Goal: Task Accomplishment & Management: Complete application form

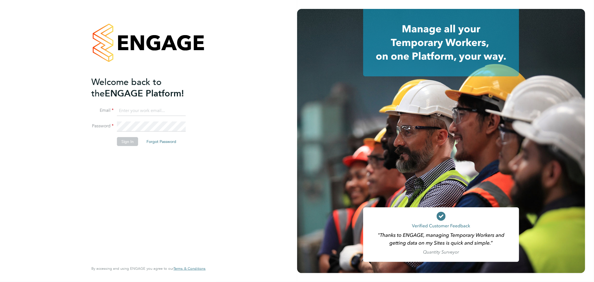
type input "sarah@velocityrecruitment.co.uk"
click at [132, 139] on button "Sign In" at bounding box center [127, 141] width 21 height 9
click at [132, 139] on div "Sorry, we are having problems connecting to our services." at bounding box center [148, 141] width 297 height 282
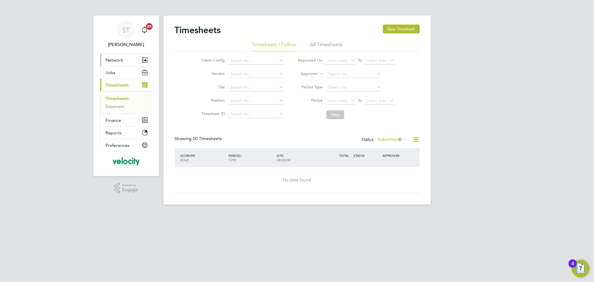
click at [116, 60] on span "Network" at bounding box center [115, 59] width 18 height 5
click at [118, 64] on button "Network" at bounding box center [126, 60] width 52 height 12
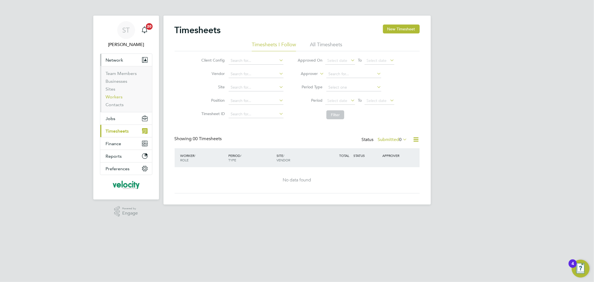
click at [113, 96] on link "Workers" at bounding box center [114, 96] width 17 height 5
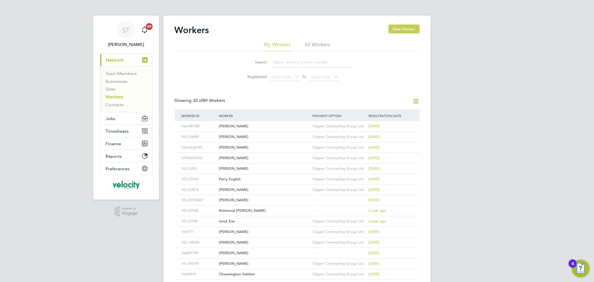
click at [407, 29] on button "New Worker" at bounding box center [403, 28] width 31 height 9
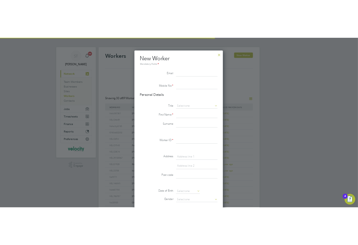
scroll to position [470, 148]
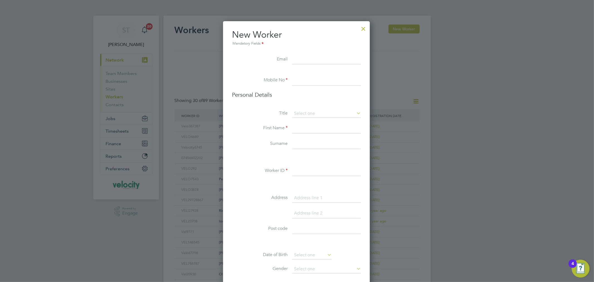
drag, startPoint x: 556, startPoint y: 145, endPoint x: 511, endPoint y: 143, distance: 45.2
click at [556, 145] on div at bounding box center [297, 141] width 594 height 282
click at [315, 59] on input at bounding box center [326, 60] width 69 height 10
paste input "[EMAIL_ADDRESS][PERSON_NAME][DOMAIN_NAME]"
type input "[EMAIL_ADDRESS][PERSON_NAME][DOMAIN_NAME]"
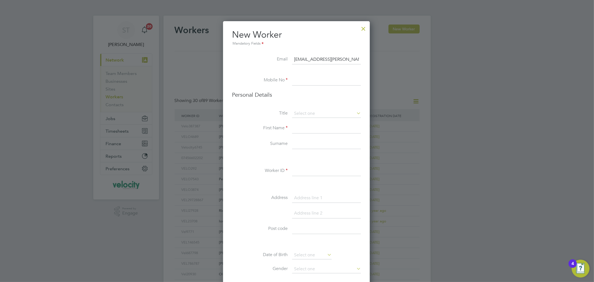
click at [500, 76] on div at bounding box center [297, 141] width 594 height 282
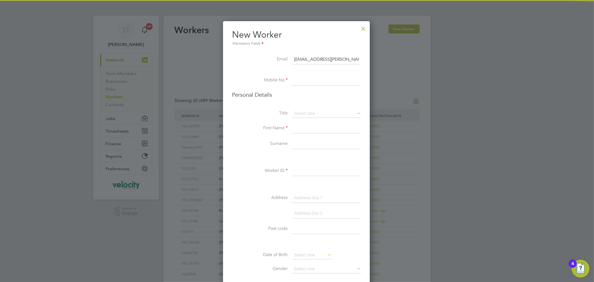
click at [306, 81] on input at bounding box center [326, 80] width 69 height 10
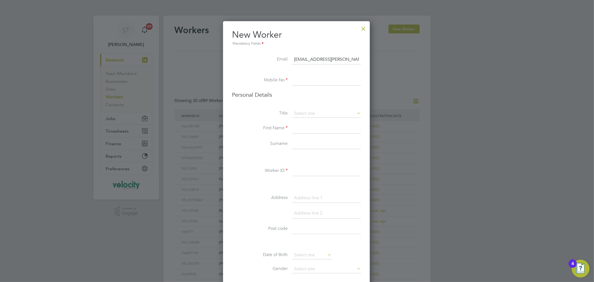
paste input "07931 511 105"
type input "07931 511 105"
click at [304, 114] on input at bounding box center [326, 113] width 69 height 8
click at [305, 123] on li "Mr" at bounding box center [326, 120] width 69 height 7
type input "Mr"
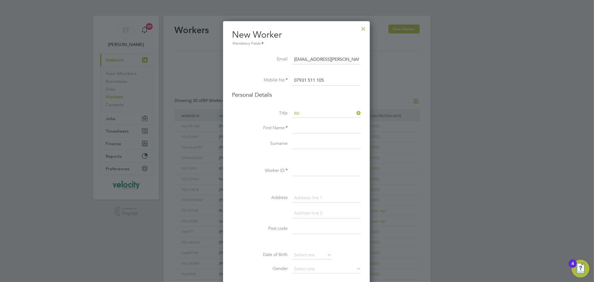
click at [304, 127] on input at bounding box center [326, 128] width 69 height 10
type input "Amrit"
type input "Mangat"
click at [302, 173] on input at bounding box center [326, 171] width 69 height 10
click at [303, 167] on input "VELo2787" at bounding box center [326, 171] width 69 height 10
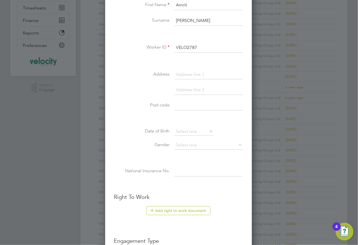
scroll to position [124, 0]
type input "VELO2787"
click at [190, 73] on input at bounding box center [208, 74] width 69 height 10
type input "[STREET_ADDRESS]"
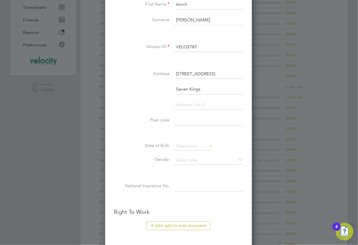
type input "Seven Kings"
click at [239, 175] on li at bounding box center [178, 174] width 129 height 6
click at [209, 104] on input at bounding box center [208, 105] width 69 height 10
type input "[GEOGRAPHIC_DATA]"
type input "IG3 8NW"
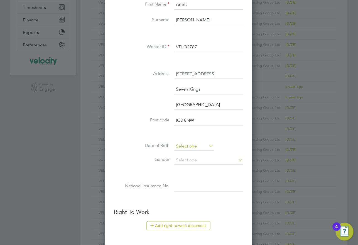
scroll to position [179, 0]
click at [185, 144] on input at bounding box center [194, 147] width 40 height 8
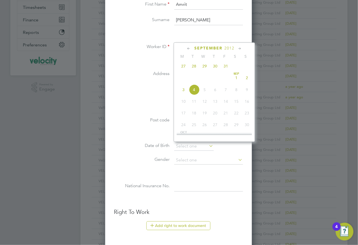
click at [291, 73] on div at bounding box center [179, 122] width 358 height 245
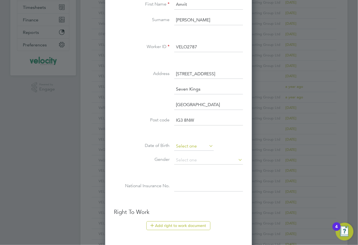
click at [191, 148] on input at bounding box center [194, 147] width 40 height 8
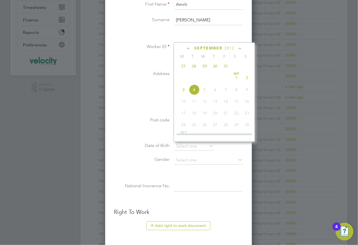
click at [232, 48] on span "2012" at bounding box center [229, 48] width 10 height 5
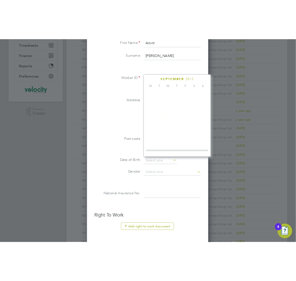
scroll to position [146, 0]
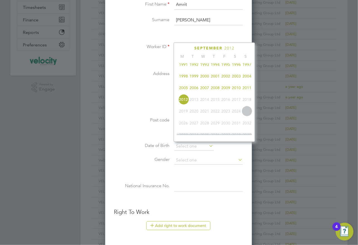
click at [186, 68] on span "1991" at bounding box center [183, 64] width 11 height 11
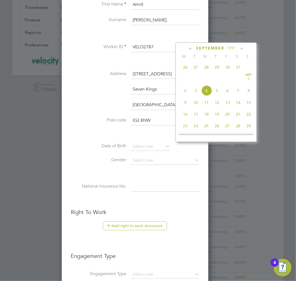
scroll to position [176, 0]
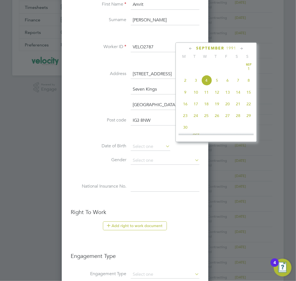
click at [191, 84] on span "2" at bounding box center [185, 80] width 11 height 11
type input "[DATE]"
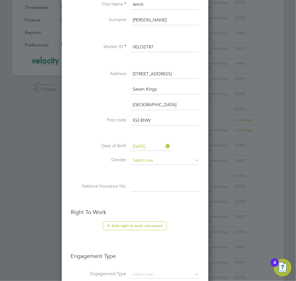
click at [148, 159] on input at bounding box center [165, 161] width 69 height 8
click at [146, 168] on li "[DEMOGRAPHIC_DATA]" at bounding box center [165, 167] width 69 height 7
type input "[DEMOGRAPHIC_DATA]"
click at [223, 95] on div at bounding box center [148, 140] width 296 height 281
click at [177, 187] on input at bounding box center [165, 187] width 69 height 10
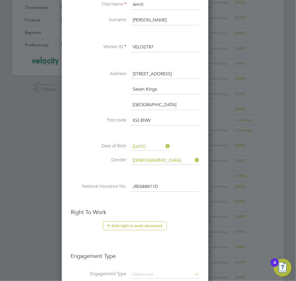
click at [154, 184] on input "JR2688811D" at bounding box center [165, 187] width 69 height 10
type input "JR 26 88 11 D"
click at [167, 228] on button "Add right to work document" at bounding box center [135, 226] width 64 height 9
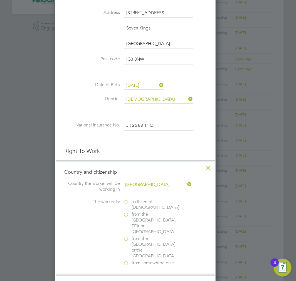
scroll to position [185, 0]
click at [155, 202] on span "a citizen of United Kingdom" at bounding box center [156, 205] width 48 height 12
click at [0, 0] on input "a citizen of United Kingdom" at bounding box center [0, 0] width 0 height 0
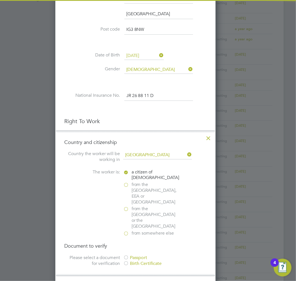
scroll to position [309, 0]
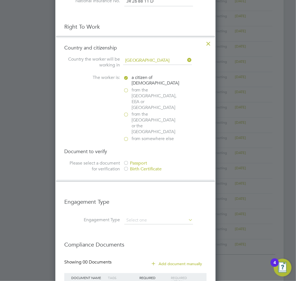
click at [146, 161] on div "Passport" at bounding box center [164, 164] width 83 height 6
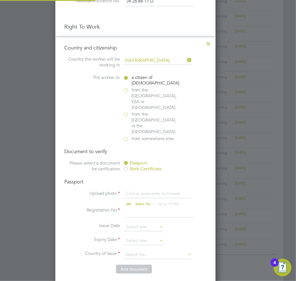
scroll to position [7, 69]
click at [148, 191] on input "file" at bounding box center [148, 199] width 87 height 17
type input "C:\fakepath\Passport.pdf"
click at [149, 208] on input at bounding box center [158, 213] width 69 height 10
click at [193, 208] on input at bounding box center [158, 213] width 69 height 10
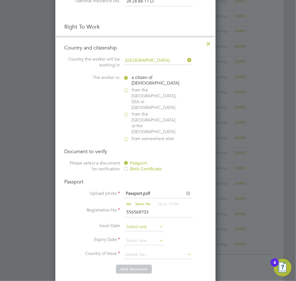
type input "556568703"
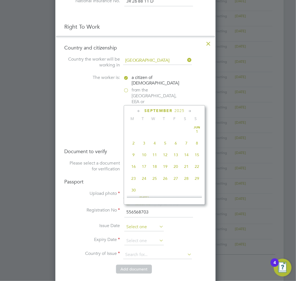
scroll to position [167, 0]
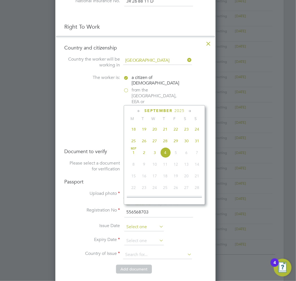
click at [146, 223] on input at bounding box center [144, 227] width 40 height 8
click at [185, 110] on span "2025" at bounding box center [180, 111] width 10 height 5
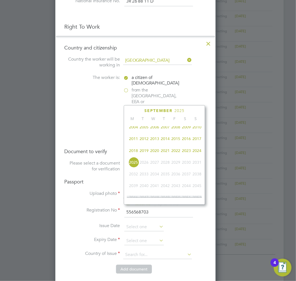
click at [139, 151] on span "2018" at bounding box center [133, 151] width 11 height 11
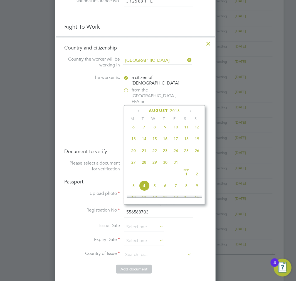
click at [181, 141] on span "17" at bounding box center [176, 139] width 11 height 11
type input "[DATE]"
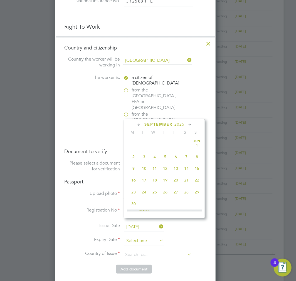
scroll to position [167, 0]
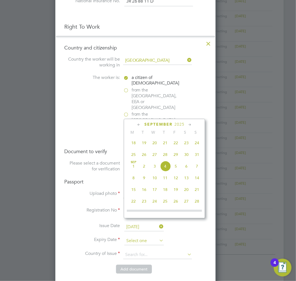
click at [156, 237] on input at bounding box center [144, 241] width 40 height 8
click at [185, 125] on span "2025" at bounding box center [180, 124] width 10 height 5
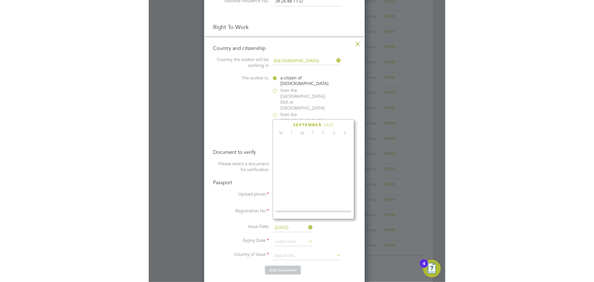
scroll to position [146, 0]
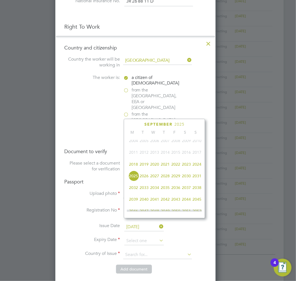
click at [171, 177] on span "2028" at bounding box center [165, 176] width 11 height 11
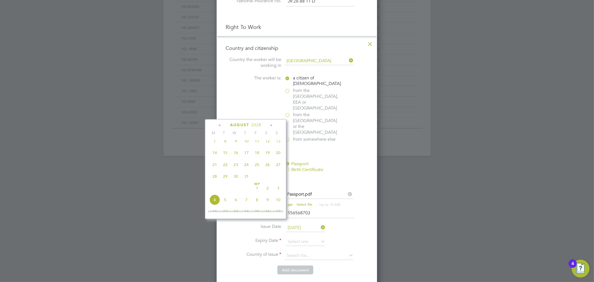
click at [374, 205] on li "Country and citizenship Country the worker will be working in United Kingdom Th…" at bounding box center [296, 162] width 159 height 252
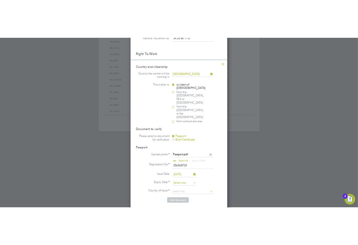
scroll to position [179, 0]
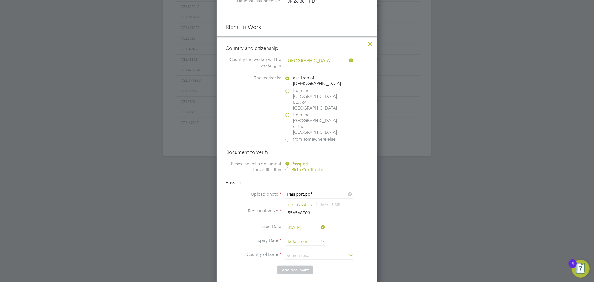
click at [310, 237] on input at bounding box center [306, 241] width 40 height 8
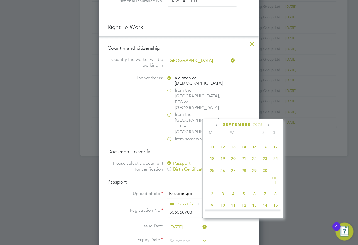
scroll to position [241, 0]
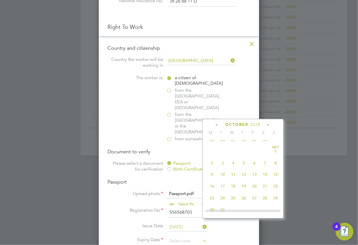
click at [224, 191] on span "17" at bounding box center [222, 186] width 11 height 11
type input "[DATE]"
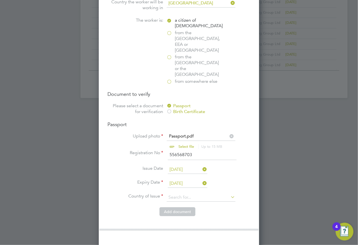
scroll to position [371, 0]
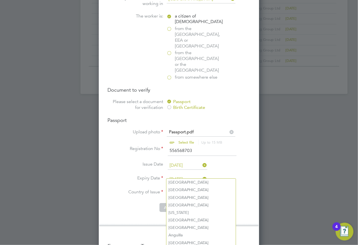
click at [203, 190] on input at bounding box center [201, 194] width 69 height 8
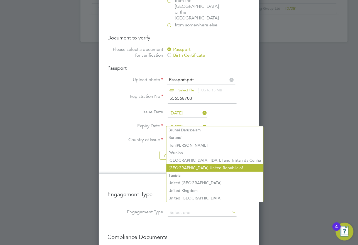
scroll to position [433, 0]
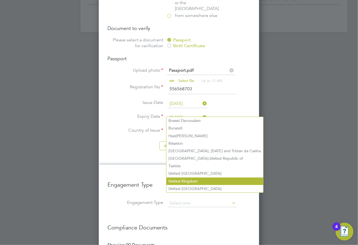
type input "un"
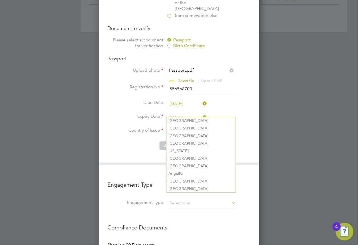
click at [212, 128] on input at bounding box center [201, 132] width 69 height 8
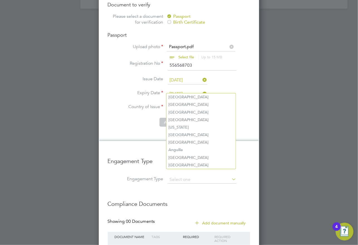
scroll to position [481, 0]
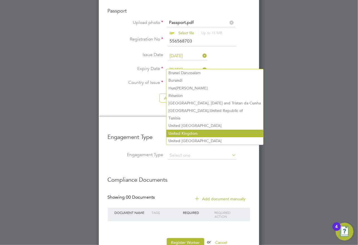
type input "un"
click at [205, 130] on li "Un ited Kingdom" at bounding box center [214, 134] width 97 height 8
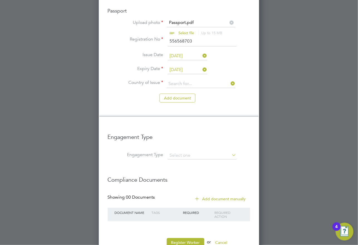
type input "United Kingdom"
click at [177, 152] on input at bounding box center [202, 156] width 69 height 8
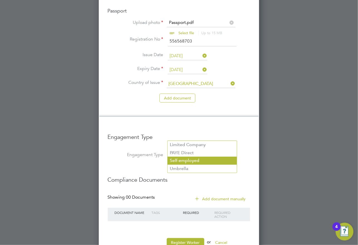
click at [212, 159] on li "Self-employed" at bounding box center [202, 161] width 69 height 8
type input "Self-employed"
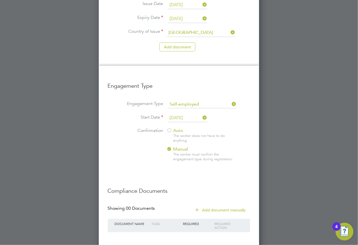
scroll to position [543, 0]
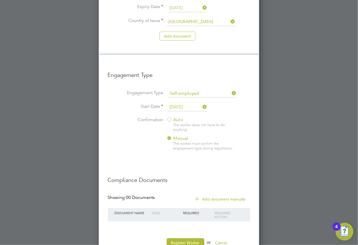
click at [172, 117] on div at bounding box center [170, 120] width 6 height 6
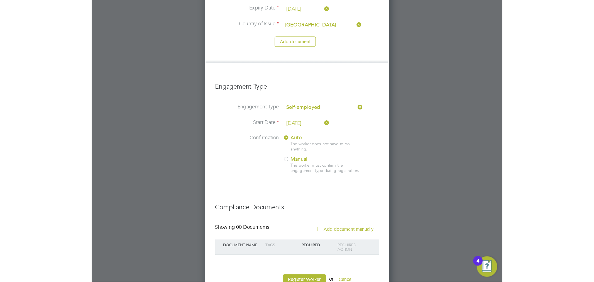
scroll to position [507, 0]
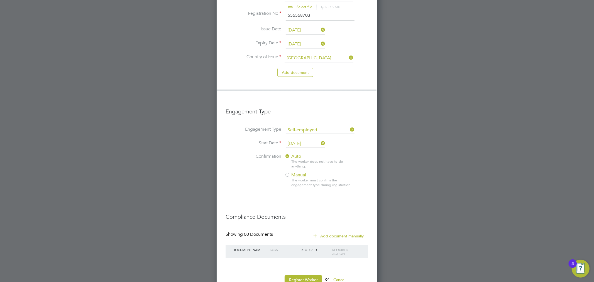
click at [341, 231] on button "Add document manually" at bounding box center [338, 235] width 59 height 9
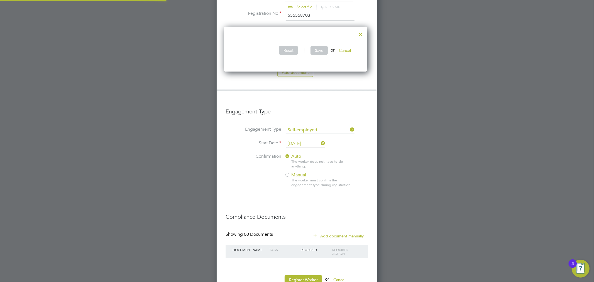
scroll to position [45, 146]
click at [363, 32] on div at bounding box center [360, 33] width 10 height 10
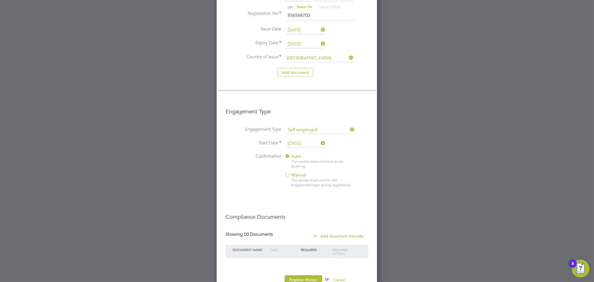
click at [333, 231] on button "Add document manually" at bounding box center [338, 235] width 59 height 9
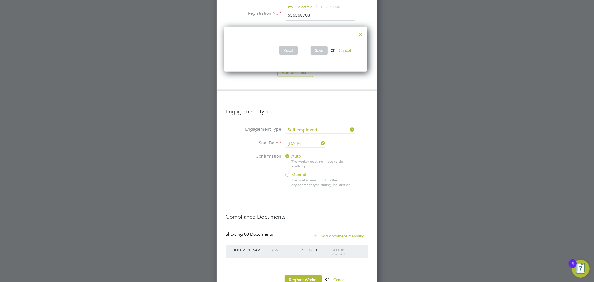
click at [364, 32] on div at bounding box center [360, 33] width 10 height 10
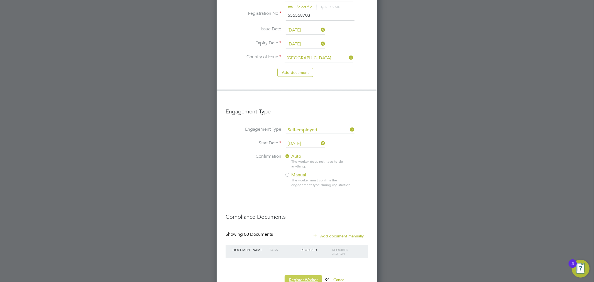
click at [312, 275] on button "Register Worker" at bounding box center [303, 279] width 38 height 9
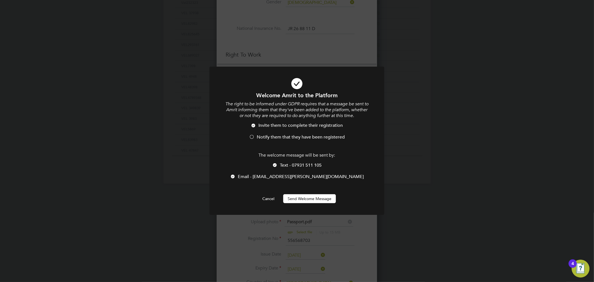
click at [265, 136] on span "Notify them that they have been registered" at bounding box center [301, 137] width 88 height 6
click at [306, 202] on button "Send Welcome Message" at bounding box center [309, 198] width 53 height 9
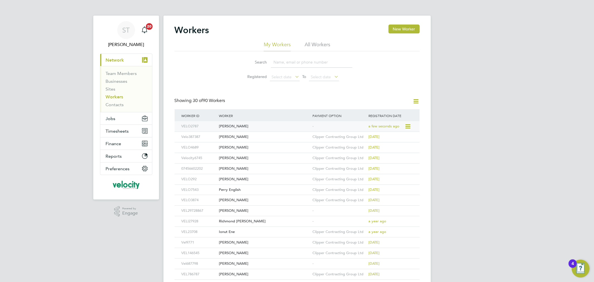
click at [224, 126] on div "[PERSON_NAME]" at bounding box center [264, 126] width 94 height 10
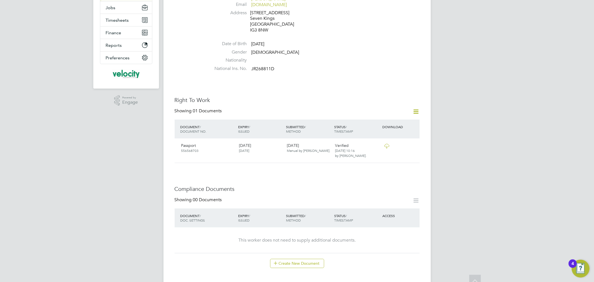
scroll to position [154, 0]
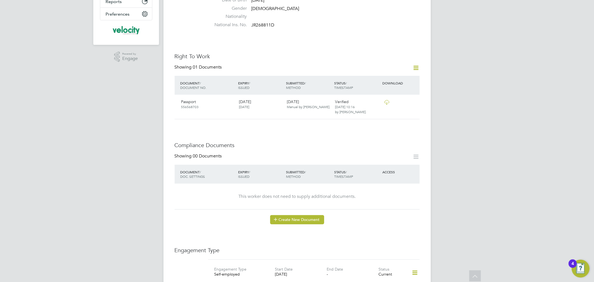
click at [308, 215] on button "Create New Document" at bounding box center [297, 219] width 54 height 9
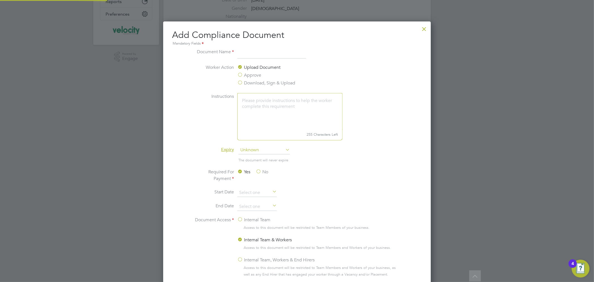
scroll to position [291, 268]
type input "passport"
click at [425, 29] on div at bounding box center [424, 28] width 10 height 10
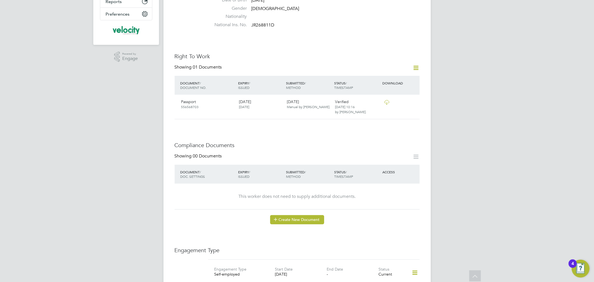
click at [287, 215] on button "Create New Document" at bounding box center [297, 219] width 54 height 9
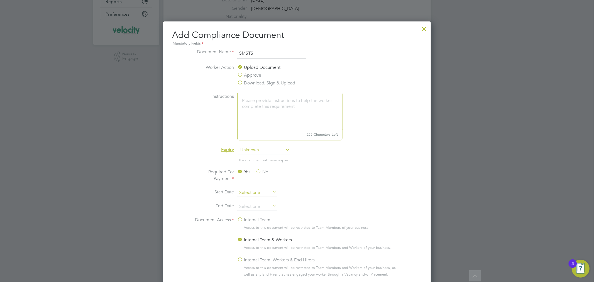
type input "SMSTS"
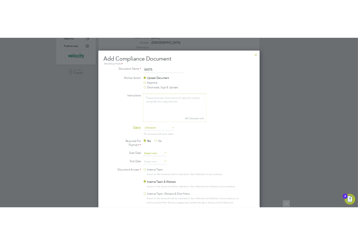
scroll to position [167, 0]
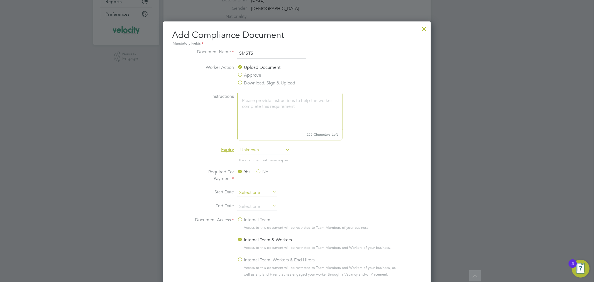
click at [261, 191] on input at bounding box center [257, 192] width 40 height 8
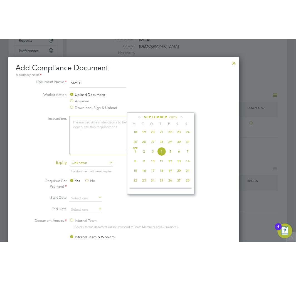
scroll to position [291, 272]
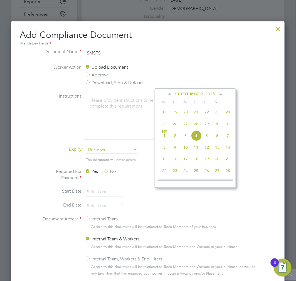
click at [221, 73] on li "Worker Action Upload Document Approve Download, Sign & Upload" at bounding box center [148, 78] width 216 height 29
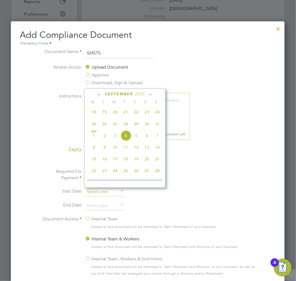
click at [94, 192] on input at bounding box center [105, 192] width 40 height 8
click at [144, 94] on span "2025" at bounding box center [140, 94] width 10 height 5
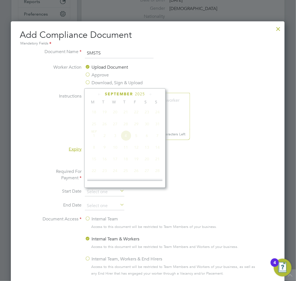
scroll to position [146, 0]
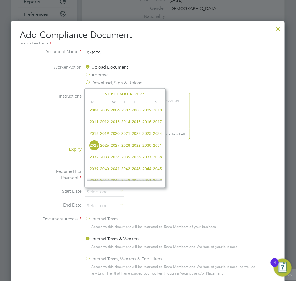
click at [159, 134] on span "2024" at bounding box center [157, 133] width 11 height 11
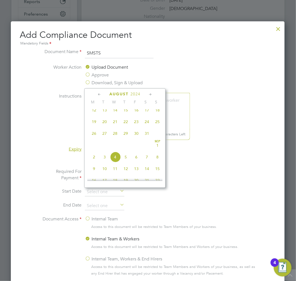
click at [152, 93] on icon at bounding box center [150, 95] width 5 height 6
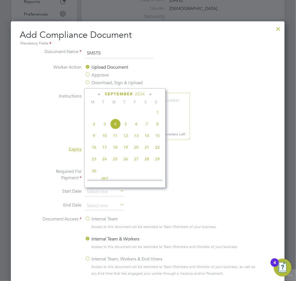
click at [152, 93] on icon at bounding box center [150, 95] width 5 height 6
click at [158, 114] on span "3" at bounding box center [157, 110] width 11 height 11
type input "[DATE]"
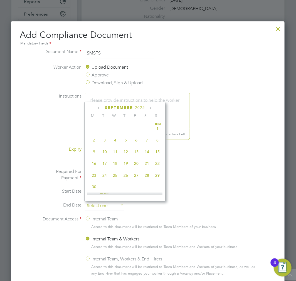
click at [105, 207] on input at bounding box center [105, 206] width 40 height 8
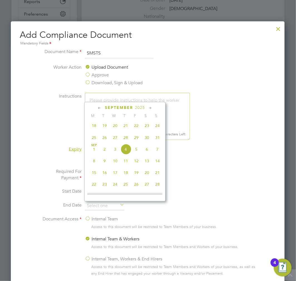
click at [143, 107] on span "2025" at bounding box center [140, 107] width 10 height 5
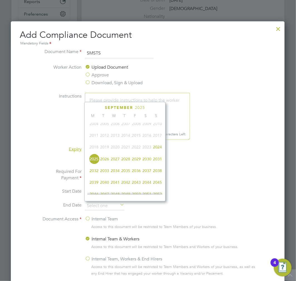
click at [136, 162] on span "2029" at bounding box center [136, 159] width 11 height 11
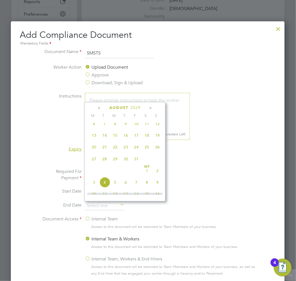
click at [151, 107] on icon at bounding box center [150, 108] width 5 height 6
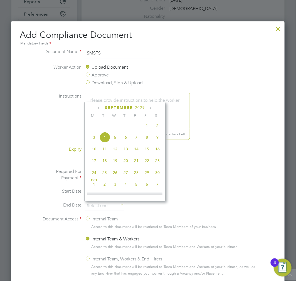
click at [151, 107] on icon at bounding box center [150, 108] width 5 height 6
click at [139, 176] on span "30" at bounding box center [136, 171] width 11 height 11
type input "[DATE]"
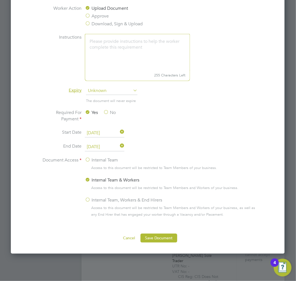
scroll to position [216, 0]
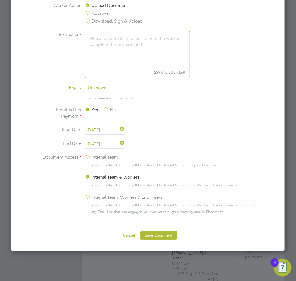
click at [136, 199] on label "Internal Team, Workers & End Hirers" at bounding box center [123, 198] width 77 height 7
click at [0, 0] on input "Internal Team, Workers & End Hirers" at bounding box center [0, 0] width 0 height 0
click at [154, 232] on button "Save Document" at bounding box center [159, 235] width 37 height 9
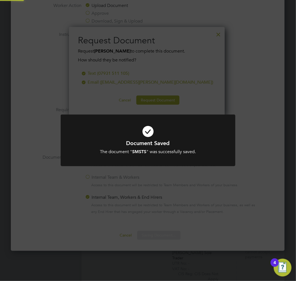
scroll to position [89, 156]
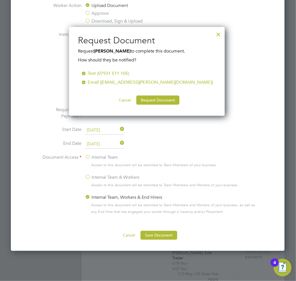
click at [193, 144] on li "End Date 30 Nov 2029" at bounding box center [148, 148] width 216 height 14
click at [125, 100] on button "Cancel" at bounding box center [124, 100] width 21 height 9
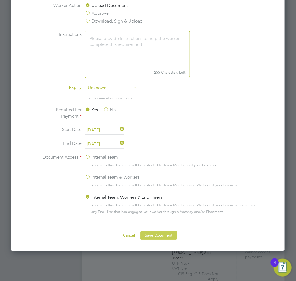
click at [154, 235] on button "Save Document" at bounding box center [159, 235] width 37 height 9
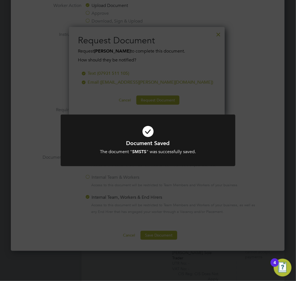
click at [203, 82] on div "Document Saved The document " SMSTS " was successfully saved. Cancel Okay" at bounding box center [148, 140] width 296 height 281
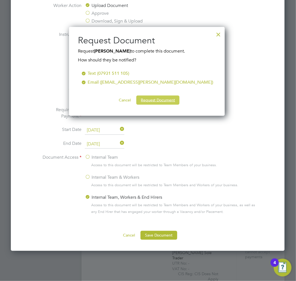
click at [163, 102] on button "Request Document" at bounding box center [157, 100] width 43 height 9
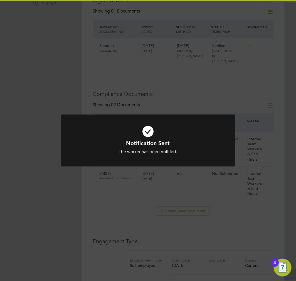
scroll to position [216, 0]
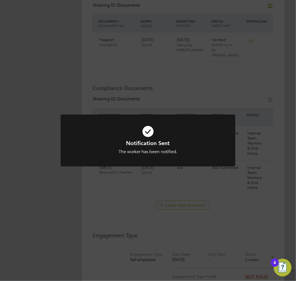
click at [113, 193] on div "Notification Sent The worker has been notified. Cancel Okay" at bounding box center [148, 140] width 296 height 281
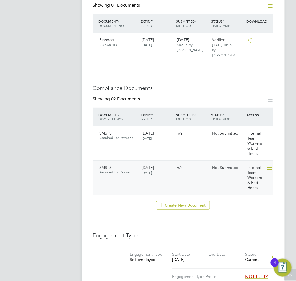
click at [271, 165] on icon at bounding box center [270, 168] width 6 height 7
click at [258, 187] on li "Delete Document" at bounding box center [252, 189] width 41 height 8
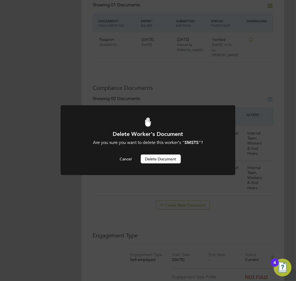
scroll to position [0, 0]
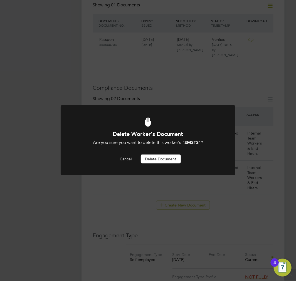
click at [160, 156] on button "Delete Document" at bounding box center [161, 159] width 40 height 9
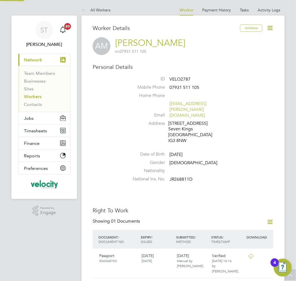
scroll to position [216, 0]
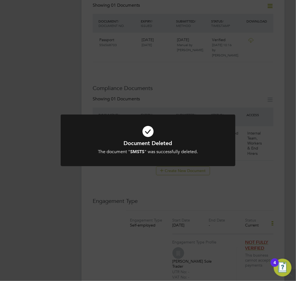
drag, startPoint x: 236, startPoint y: 182, endPoint x: 260, endPoint y: 146, distance: 43.7
click at [240, 172] on div "Document Deleted The document " SMSTS " was successfully deleted. Cancel Okay" at bounding box center [148, 140] width 296 height 281
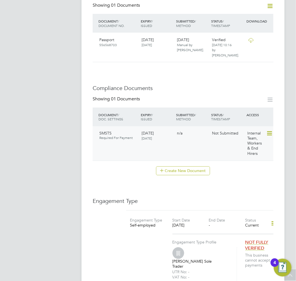
click at [269, 131] on icon at bounding box center [270, 134] width 6 height 7
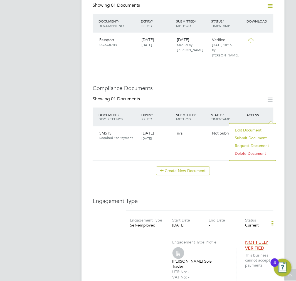
click at [251, 138] on li "Submit Document" at bounding box center [252, 138] width 41 height 8
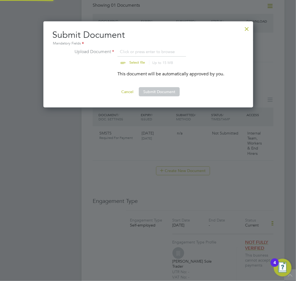
scroll to position [87, 210]
click at [138, 62] on input "file" at bounding box center [142, 56] width 87 height 17
type input "C:\fakepath\SMSTS.pdf"
click at [163, 90] on button "Submit Document" at bounding box center [159, 91] width 41 height 9
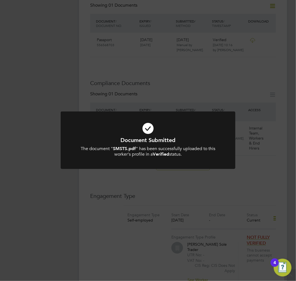
drag, startPoint x: 280, startPoint y: 181, endPoint x: 285, endPoint y: 134, distance: 47.3
click at [280, 178] on div "Document Submitted The document " SMSTS.pdf " has been successfully uploaded to…" at bounding box center [148, 140] width 296 height 281
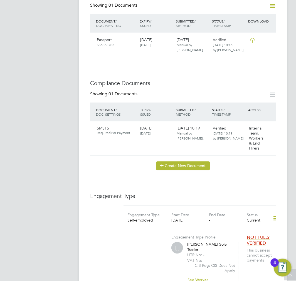
click at [176, 162] on button "Create New Document" at bounding box center [183, 166] width 54 height 9
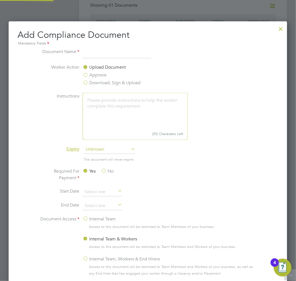
scroll to position [291, 279]
type input "First Aid"
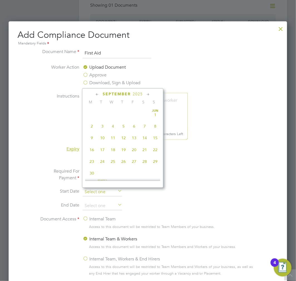
scroll to position [167, 0]
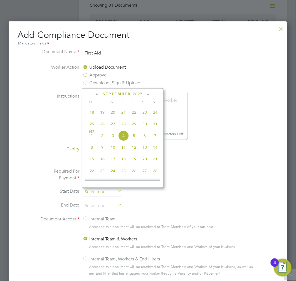
click at [93, 191] on input at bounding box center [103, 192] width 40 height 8
click at [137, 95] on span "2025" at bounding box center [138, 94] width 10 height 5
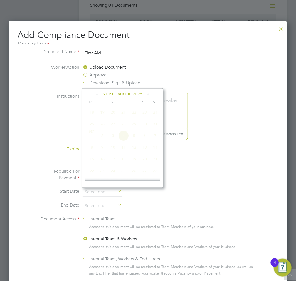
scroll to position [146, 0]
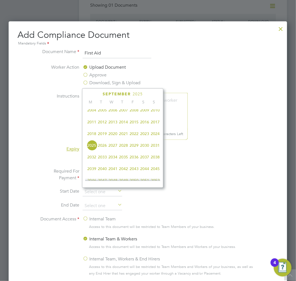
click at [135, 135] on span "2022" at bounding box center [134, 134] width 11 height 11
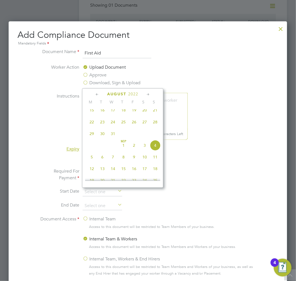
click at [149, 95] on icon at bounding box center [148, 95] width 5 height 6
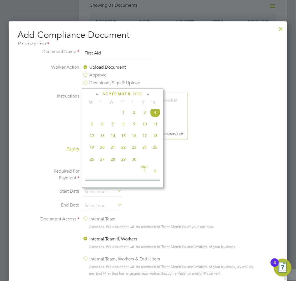
click at [149, 95] on icon at bounding box center [148, 95] width 5 height 6
click at [99, 95] on icon at bounding box center [97, 95] width 5 height 6
click at [132, 160] on span "30" at bounding box center [134, 159] width 11 height 11
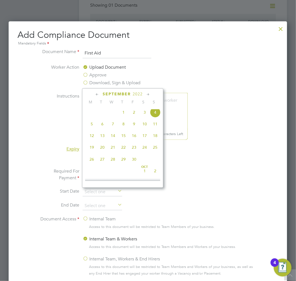
type input "[DATE]"
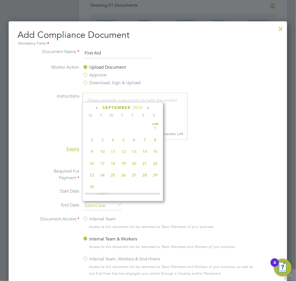
scroll to position [167, 0]
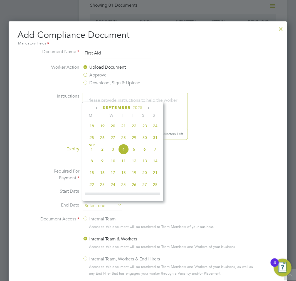
click at [107, 207] on input at bounding box center [103, 206] width 40 height 8
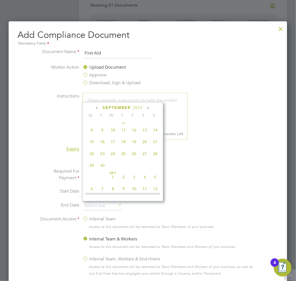
click at [102, 168] on span "30" at bounding box center [102, 165] width 11 height 11
type input "[DATE]"
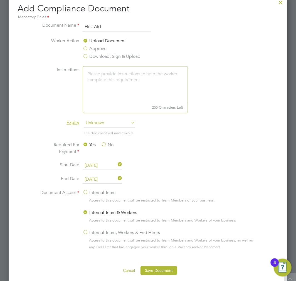
scroll to position [278, 0]
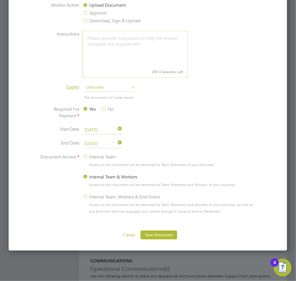
click at [149, 197] on label "Internal Team, Workers & End Hirers" at bounding box center [121, 197] width 77 height 7
click at [0, 0] on input "Internal Team, Workers & End Hirers" at bounding box center [0, 0] width 0 height 0
click at [146, 233] on button "Save Document" at bounding box center [159, 235] width 37 height 9
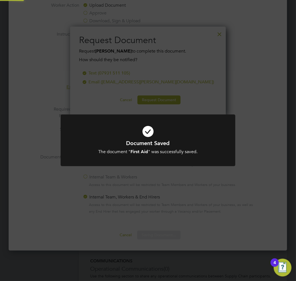
scroll to position [89, 156]
click at [277, 180] on div "Document Saved The document " First Aid " was successfully saved. Cancel Okay" at bounding box center [148, 140] width 296 height 281
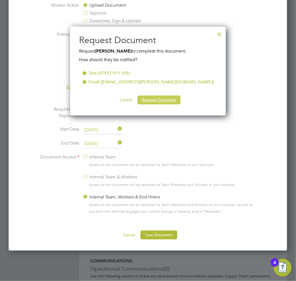
click at [149, 99] on button "Request Document" at bounding box center [158, 100] width 43 height 9
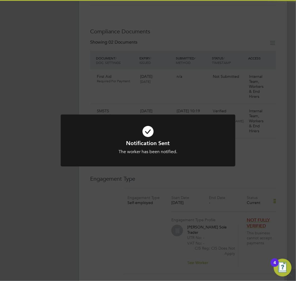
scroll to position [278, 0]
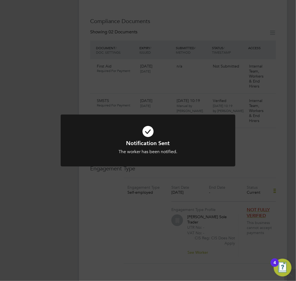
click at [264, 132] on div "Notification Sent The worker has been notified. Cancel Okay" at bounding box center [148, 140] width 296 height 281
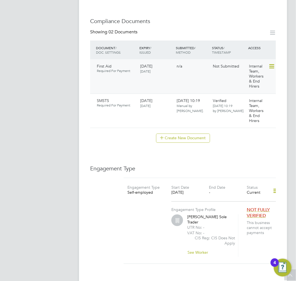
click at [274, 63] on icon at bounding box center [272, 66] width 6 height 7
click at [262, 77] on li "Submit Document" at bounding box center [253, 76] width 41 height 8
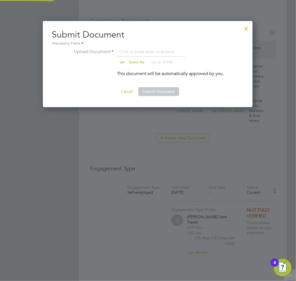
scroll to position [87, 210]
click at [131, 65] on input "file" at bounding box center [141, 56] width 87 height 17
type input "C:\fakepath\First Aid.pdf"
click at [166, 92] on button "Submit Document" at bounding box center [158, 91] width 41 height 9
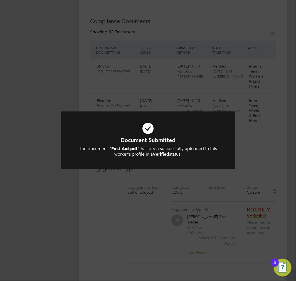
click at [112, 231] on div "Document Submitted The document " First Aid.pdf " has been successfully uploade…" at bounding box center [148, 140] width 296 height 281
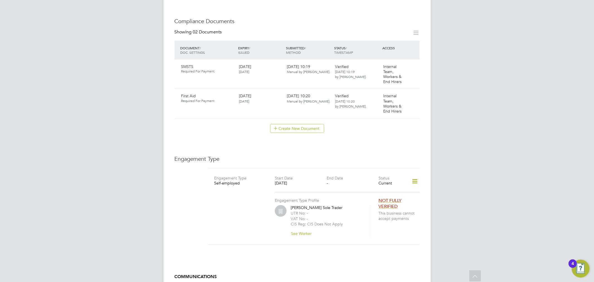
scroll to position [370, 0]
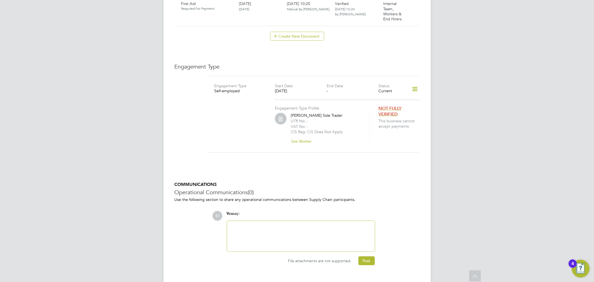
click at [415, 83] on icon at bounding box center [415, 89] width 10 height 13
click at [391, 94] on li "Edit Engagement Type" at bounding box center [385, 94] width 64 height 8
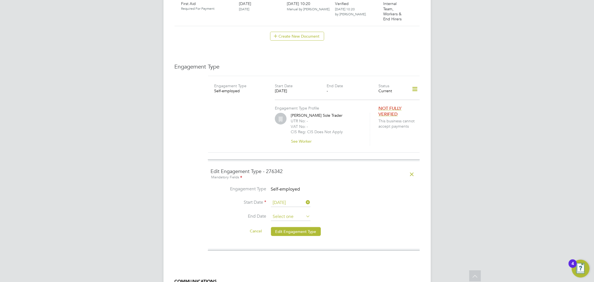
scroll to position [167, 0]
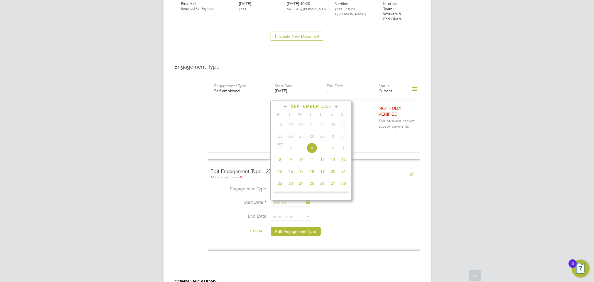
drag, startPoint x: 287, startPoint y: 206, endPoint x: 389, endPoint y: 216, distance: 102.9
click at [389, 216] on ul "Engagement Type Self-employed Start Date 04 Sep 2025 End Date Cancel Edit Engag…" at bounding box center [314, 214] width 206 height 56
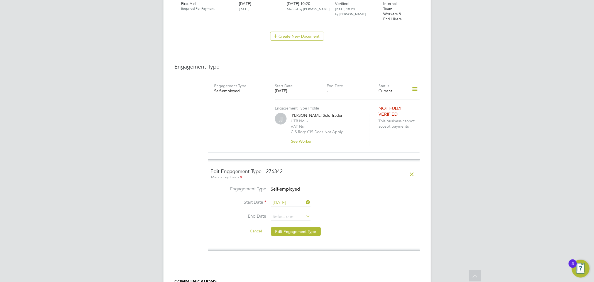
click at [389, 226] on li "Cancel Edit Engagement Type" at bounding box center [314, 234] width 206 height 16
click at [294, 198] on input "[DATE]" at bounding box center [291, 202] width 40 height 8
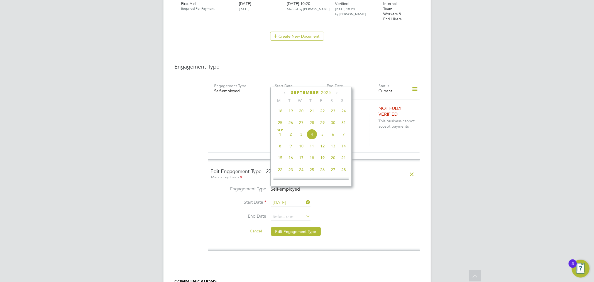
click at [281, 147] on span "8" at bounding box center [280, 146] width 11 height 11
type input "[DATE]"
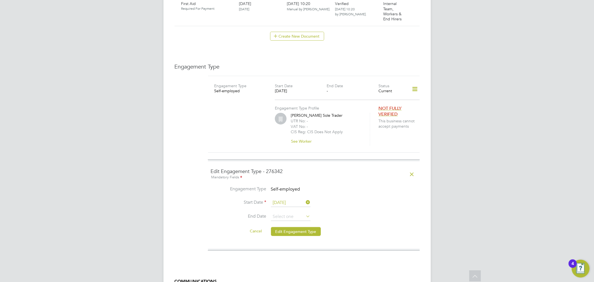
click at [354, 226] on li "Cancel Edit Engagement Type" at bounding box center [314, 234] width 206 height 16
click at [289, 186] on span "Self-employed" at bounding box center [285, 189] width 29 height 6
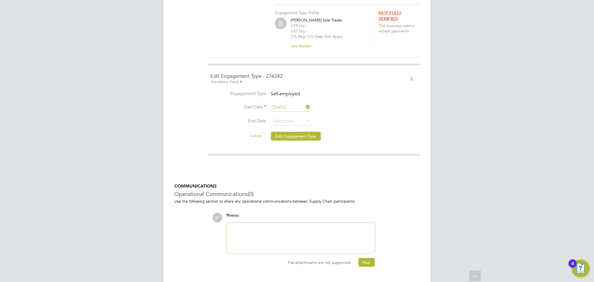
scroll to position [467, 0]
click at [283, 131] on button "Edit Engagement Type" at bounding box center [296, 135] width 50 height 9
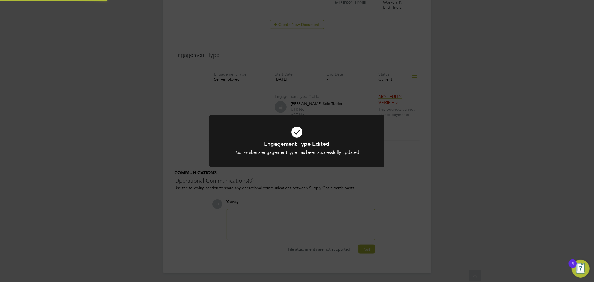
scroll to position [370, 0]
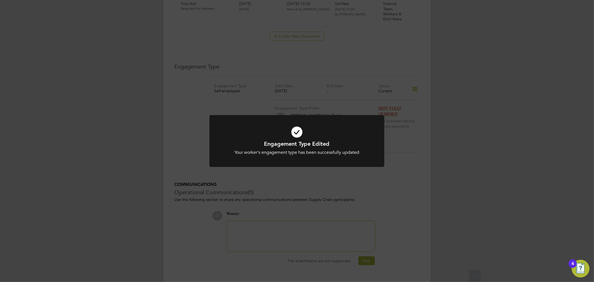
click at [422, 174] on div "Engagement Type Edited Your worker's engagement type has been successfully upda…" at bounding box center [297, 141] width 594 height 282
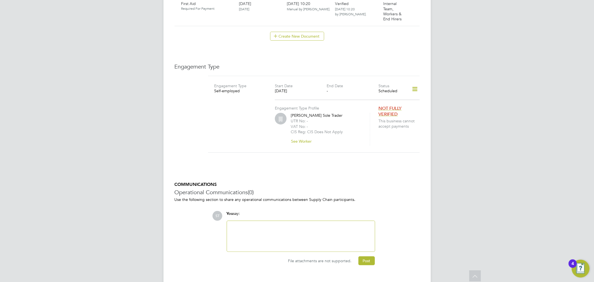
click at [416, 83] on icon at bounding box center [415, 89] width 10 height 13
click at [297, 137] on button "See Worker" at bounding box center [303, 141] width 25 height 9
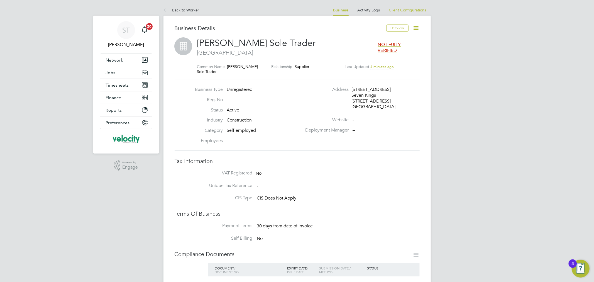
click at [414, 27] on icon at bounding box center [415, 27] width 7 height 7
drag, startPoint x: 391, startPoint y: 148, endPoint x: 390, endPoint y: 144, distance: 3.4
click at [391, 145] on div "Business Type Unregistered Reg. No – Status Active Industry Construction Catego…" at bounding box center [297, 115] width 245 height 71
click at [416, 27] on icon at bounding box center [415, 27] width 7 height 7
click at [389, 59] on li "Edit Business e" at bounding box center [396, 60] width 43 height 8
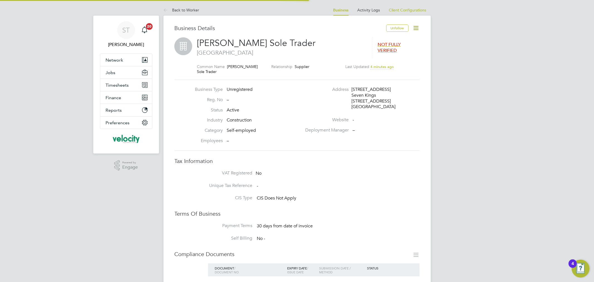
type input "United Kingdom"
type input "[PERSON_NAME] Sole Trader"
type input "[STREET_ADDRESS]"
type input "Seven Kings"
type input "[GEOGRAPHIC_DATA]"
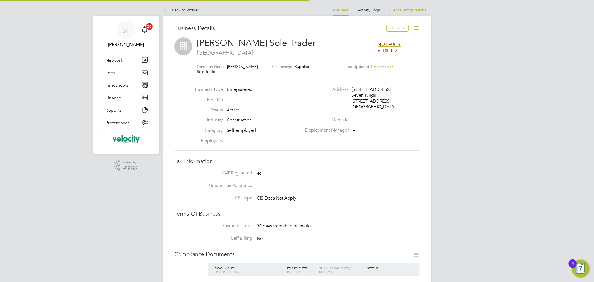
type input "IG3 8NW"
type input "Construction"
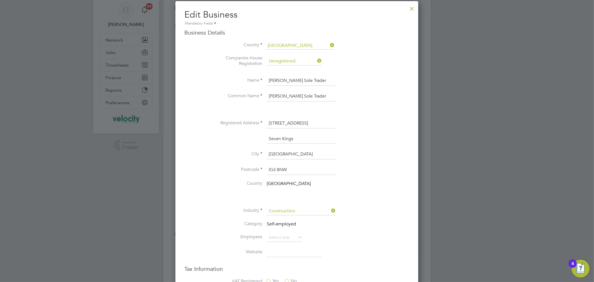
scroll to position [31, 0]
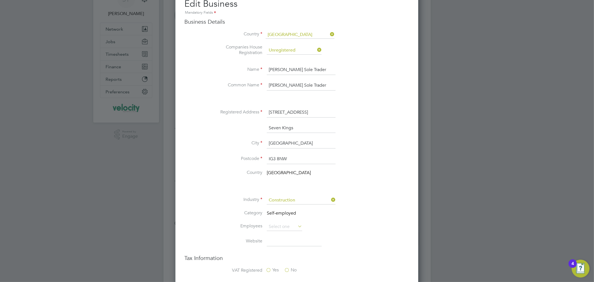
click at [528, 63] on div at bounding box center [297, 141] width 594 height 282
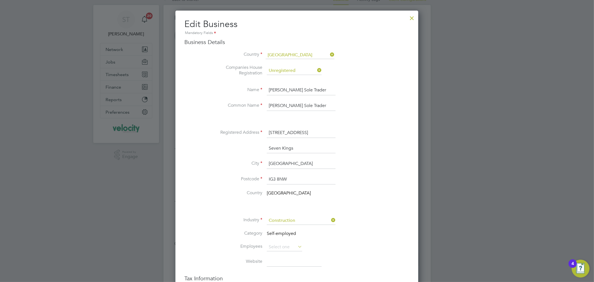
scroll to position [0, 0]
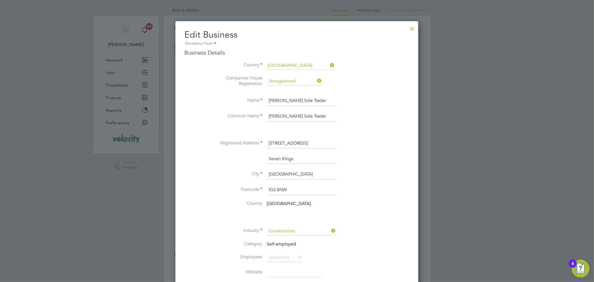
drag, startPoint x: 411, startPoint y: 29, endPoint x: 230, endPoint y: 48, distance: 182.5
click at [408, 31] on div at bounding box center [412, 27] width 10 height 10
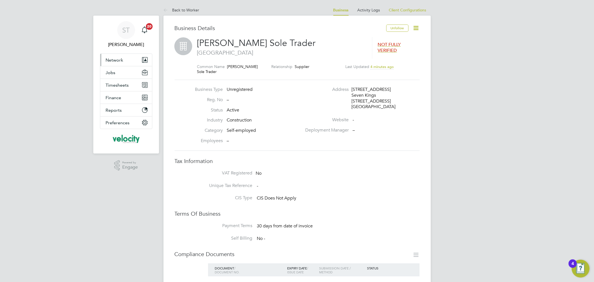
click at [112, 60] on span "Network" at bounding box center [115, 59] width 18 height 5
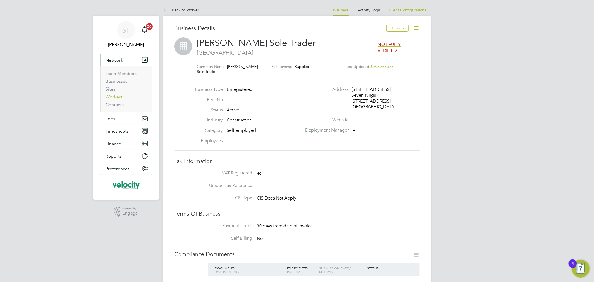
click at [110, 94] on link "Workers" at bounding box center [114, 96] width 17 height 5
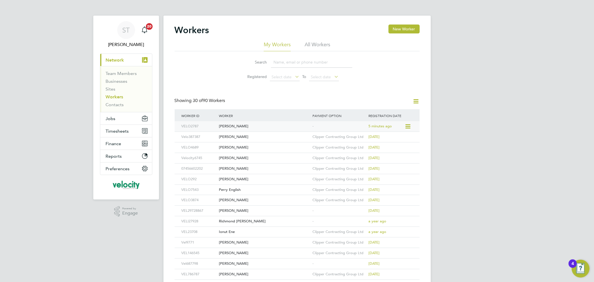
click at [241, 127] on div "[PERSON_NAME]" at bounding box center [264, 126] width 94 height 10
click at [110, 95] on link "Workers" at bounding box center [115, 96] width 18 height 5
click at [406, 126] on icon at bounding box center [407, 126] width 6 height 7
click at [232, 124] on div "[PERSON_NAME]" at bounding box center [264, 126] width 94 height 10
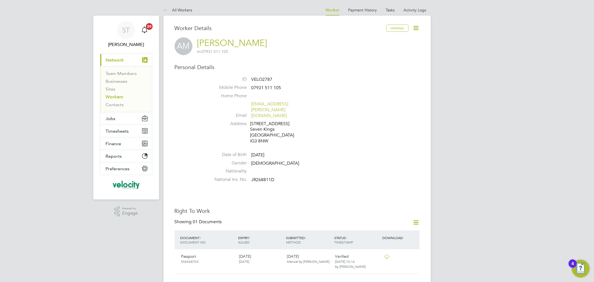
click at [416, 27] on icon at bounding box center [415, 27] width 7 height 7
click at [375, 65] on li "Edit Personal Details e" at bounding box center [384, 65] width 70 height 8
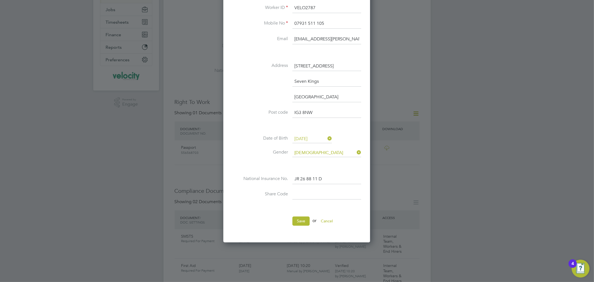
scroll to position [124, 0]
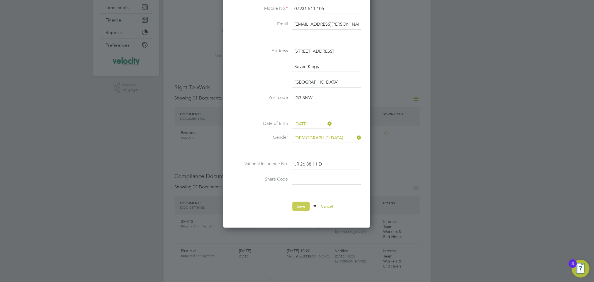
click at [301, 202] on button "Save" at bounding box center [300, 206] width 17 height 9
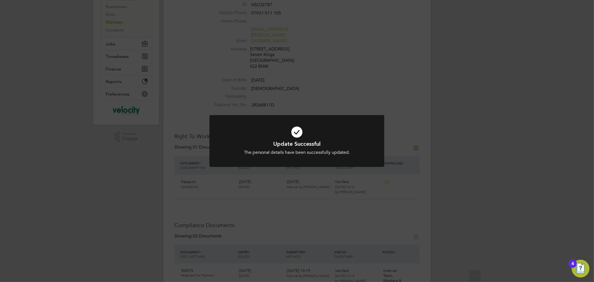
scroll to position [62, 0]
click at [504, 140] on div "Update Successful The personal details have been successfully updated. Cancel O…" at bounding box center [297, 141] width 594 height 282
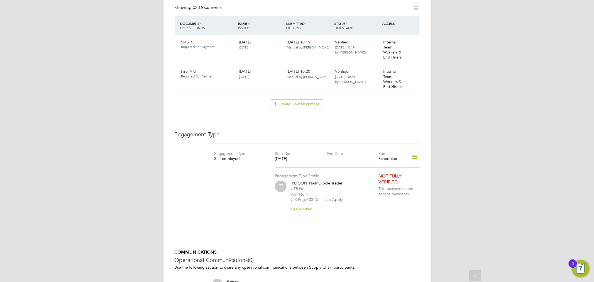
scroll to position [309, 0]
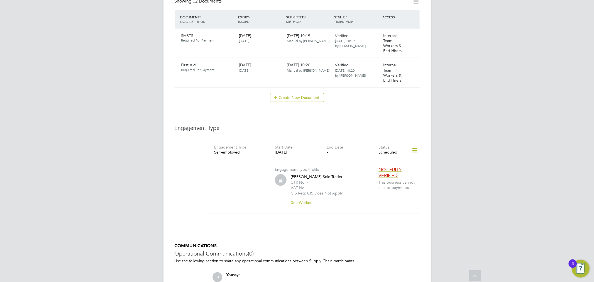
click at [416, 144] on icon at bounding box center [415, 150] width 10 height 13
click at [381, 155] on li "Edit Engagement Type" at bounding box center [385, 155] width 64 height 8
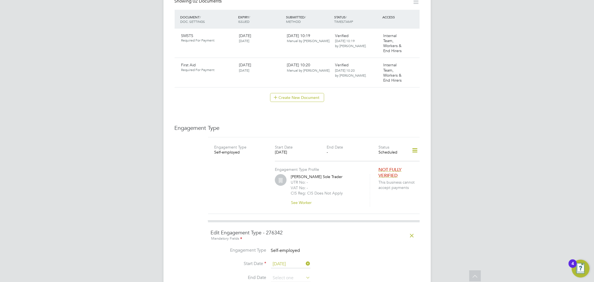
click at [416, 144] on icon at bounding box center [415, 150] width 10 height 13
click at [392, 163] on li "Add Engagement Type" at bounding box center [386, 163] width 63 height 8
click at [472, 169] on div "ST Sarah Taylor Notifications 20 Applications: Current page: Network Team Membe…" at bounding box center [297, 71] width 594 height 761
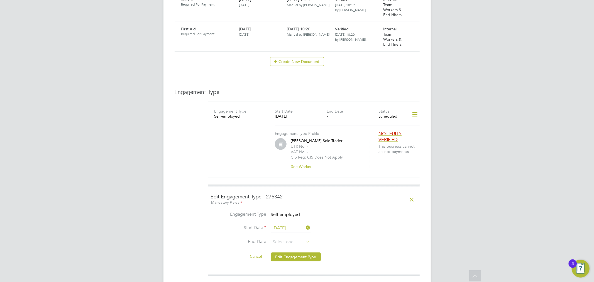
scroll to position [402, 0]
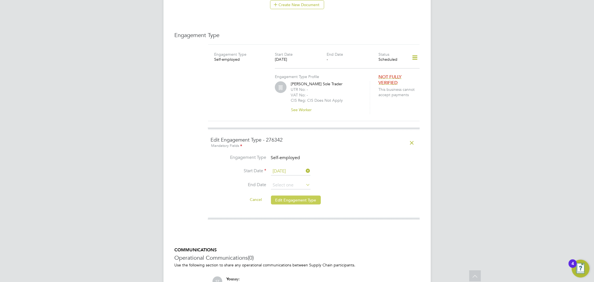
click at [301, 195] on button "Edit Engagement Type" at bounding box center [296, 199] width 50 height 9
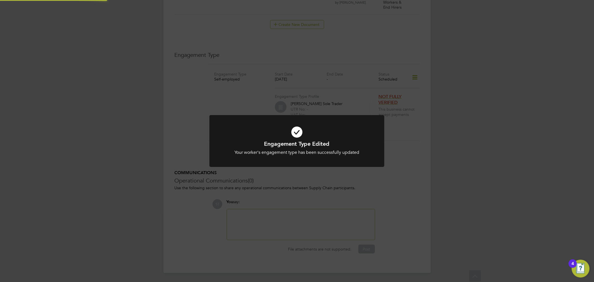
scroll to position [370, 0]
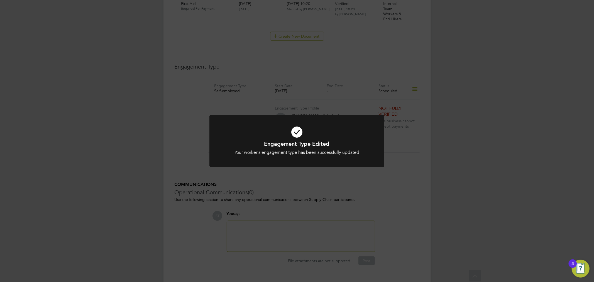
click at [416, 76] on div "Engagement Type Edited Your worker's engagement type has been successfully upda…" at bounding box center [297, 141] width 594 height 282
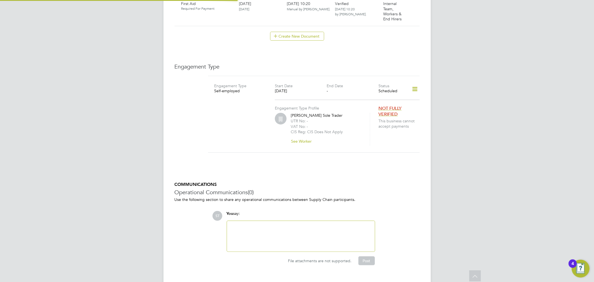
click at [415, 83] on icon at bounding box center [415, 89] width 10 height 13
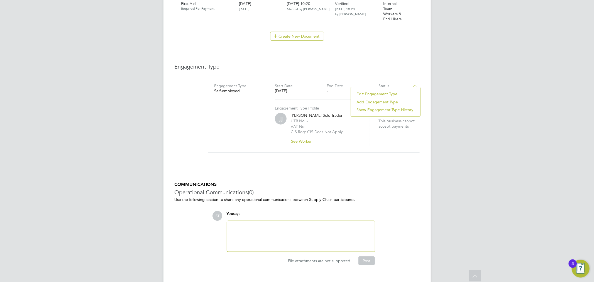
click at [379, 100] on li "Add Engagement Type" at bounding box center [385, 102] width 64 height 8
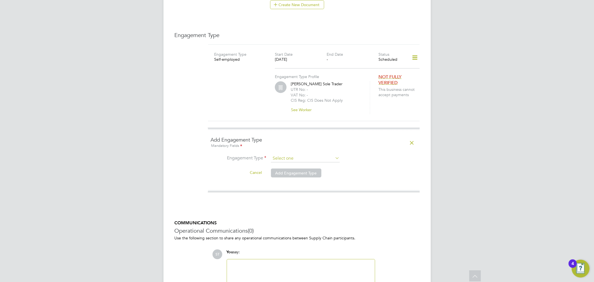
click at [274, 154] on input at bounding box center [305, 158] width 69 height 8
click at [283, 179] on li "Umbrella" at bounding box center [305, 179] width 69 height 8
type input "Umbrella"
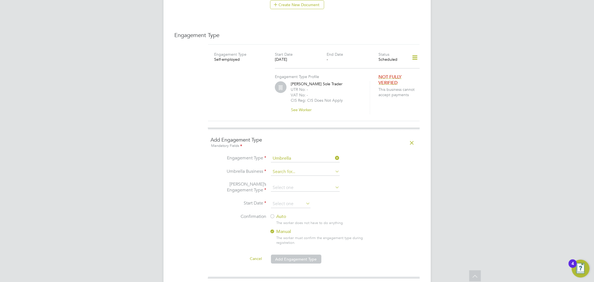
click at [319, 168] on input at bounding box center [305, 172] width 69 height 8
click at [288, 235] on li "Clipper Contracting Group Ltd" at bounding box center [316, 232] width 91 height 8
type input "Clipper Contracting Group Ltd"
click at [290, 184] on input at bounding box center [305, 188] width 69 height 8
click at [291, 192] on div "All Workers Worker Payment History Tasks Activity Logs Worker Payment History T…" at bounding box center [296, 6] width 267 height 806
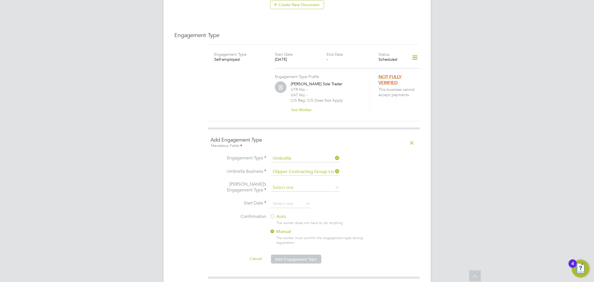
click at [294, 184] on input at bounding box center [305, 188] width 69 height 8
click at [289, 192] on li "CIS Self-employed" at bounding box center [305, 192] width 69 height 8
type input "CIS Self-employed"
click at [285, 200] on input at bounding box center [291, 204] width 40 height 8
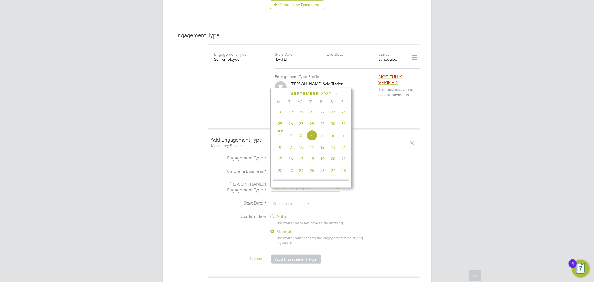
click at [281, 148] on span "8" at bounding box center [280, 147] width 11 height 11
type input "[DATE]"
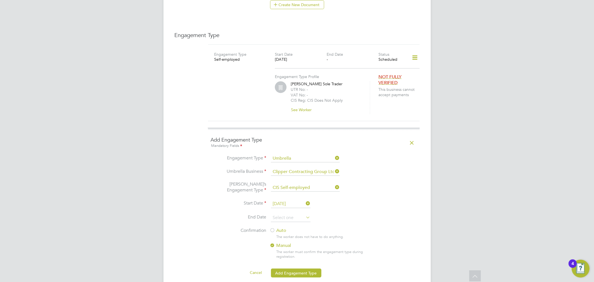
click at [277, 227] on label "Auto" at bounding box center [320, 230] width 100 height 6
click at [299, 268] on button "Add Engagement Type" at bounding box center [296, 272] width 50 height 9
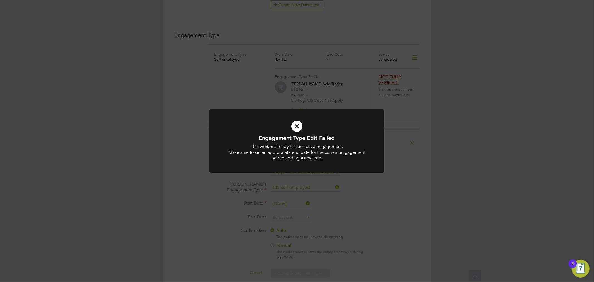
click at [371, 230] on div "Engagement Type Edit Failed This worker already has an active engagement. Make …" at bounding box center [297, 141] width 594 height 282
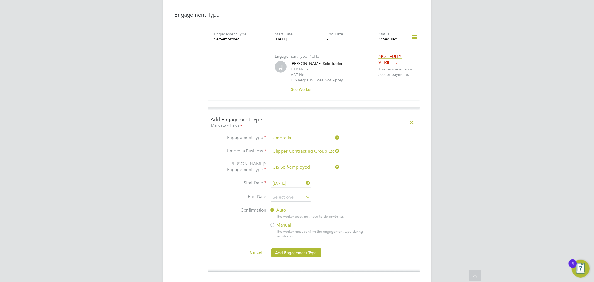
scroll to position [433, 0]
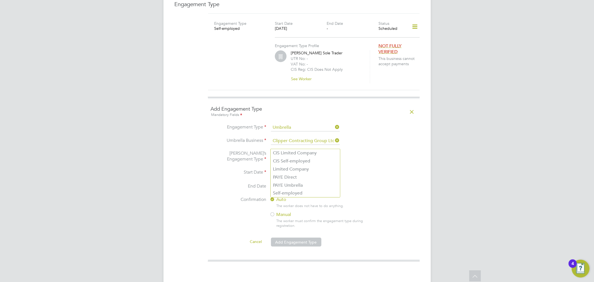
click at [310, 153] on input at bounding box center [305, 157] width 69 height 8
click at [292, 153] on input at bounding box center [305, 157] width 69 height 8
click at [294, 153] on input at bounding box center [305, 157] width 69 height 8
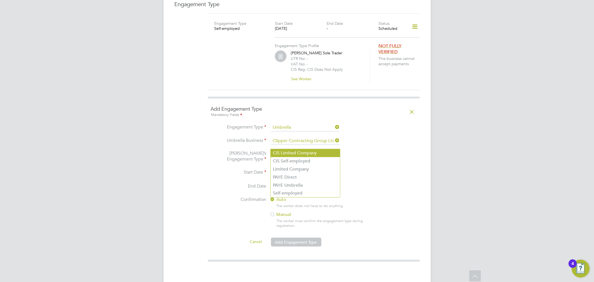
drag, startPoint x: 315, startPoint y: 147, endPoint x: 314, endPoint y: 151, distance: 4.7
click at [315, 153] on input at bounding box center [305, 157] width 69 height 8
click at [310, 161] on li "CIS Self-employed" at bounding box center [305, 161] width 69 height 8
type input "CIS Self-employed"
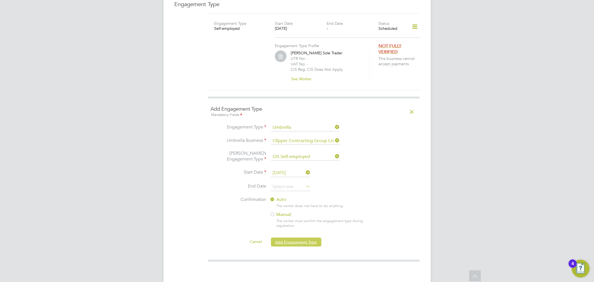
click at [293, 237] on button "Add Engagement Type" at bounding box center [296, 241] width 50 height 9
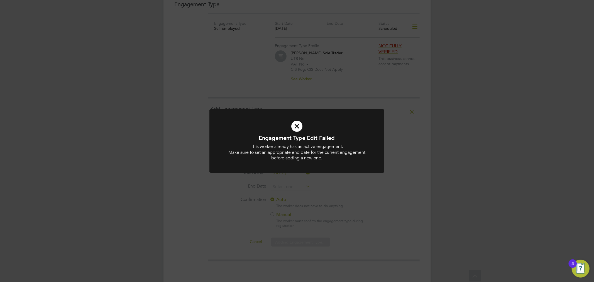
click at [408, 201] on div "Engagement Type Edit Failed This worker already has an active engagement. Make …" at bounding box center [297, 141] width 594 height 282
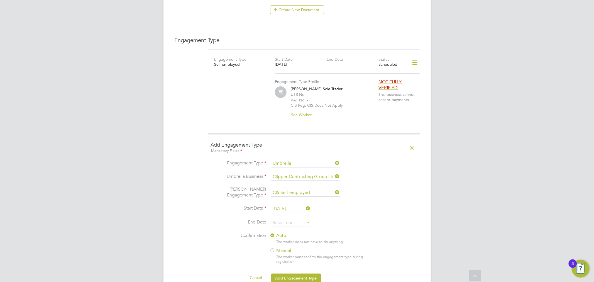
scroll to position [340, 0]
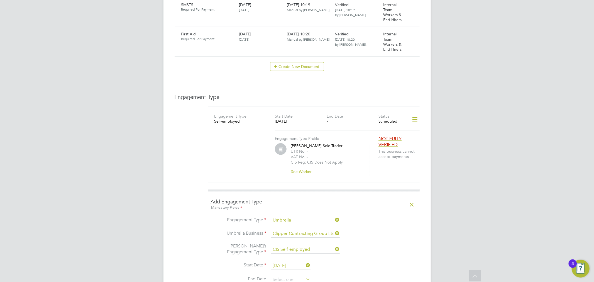
click at [416, 113] on icon at bounding box center [415, 119] width 10 height 13
click at [389, 126] on li "Edit Engagement Type" at bounding box center [386, 124] width 63 height 8
click at [390, 124] on li "Edit Engagement Type" at bounding box center [386, 124] width 63 height 8
click at [449, 134] on div "ST Sarah Taylor Notifications 20 Applications: Current page: Network Team Membe…" at bounding box center [297, 77] width 594 height 834
click at [307, 167] on button "See Worker" at bounding box center [303, 171] width 25 height 9
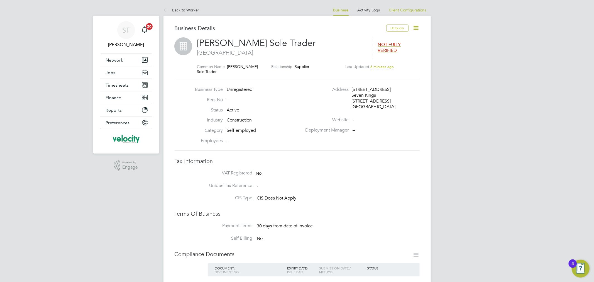
click at [415, 28] on icon at bounding box center [415, 27] width 7 height 7
click at [112, 57] on span "Network" at bounding box center [115, 59] width 18 height 5
click at [341, 9] on link "Business" at bounding box center [340, 10] width 15 height 5
click at [398, 29] on button "Unfollow" at bounding box center [397, 27] width 22 height 7
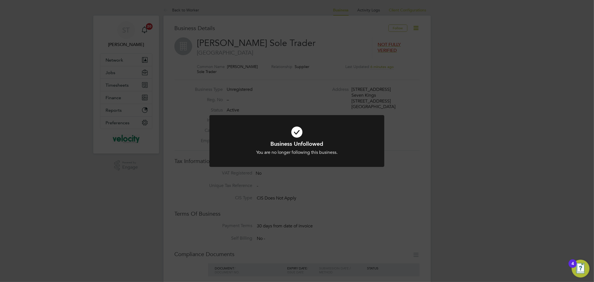
click at [420, 150] on div "Business Unfollowed You are no longer following this business. Cancel Okay" at bounding box center [297, 141] width 594 height 282
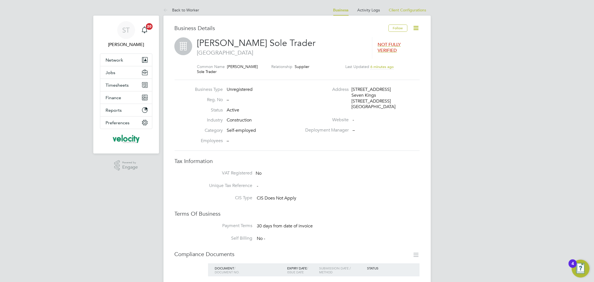
click at [415, 29] on icon at bounding box center [415, 27] width 7 height 7
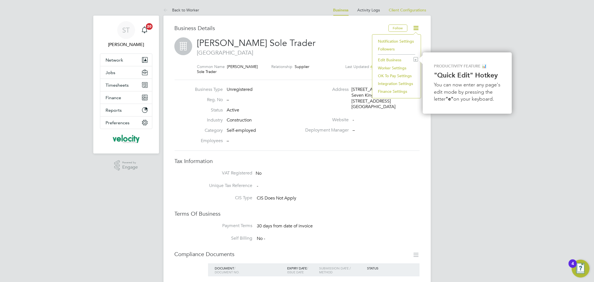
click at [396, 73] on li "OK To Pay Settings" at bounding box center [396, 76] width 43 height 8
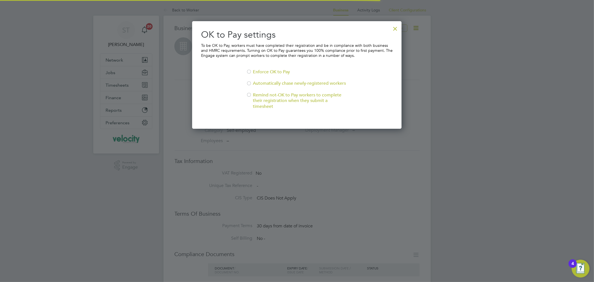
scroll to position [107, 209]
click at [396, 23] on div at bounding box center [395, 27] width 10 height 10
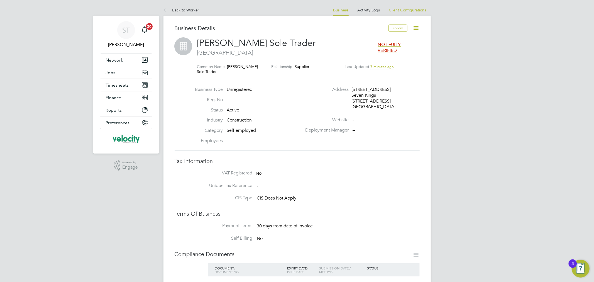
click at [395, 26] on button "Follow" at bounding box center [397, 27] width 19 height 7
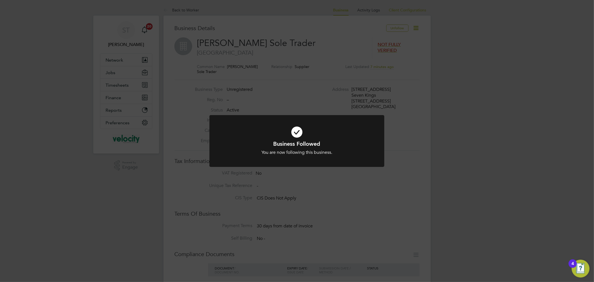
drag, startPoint x: 422, startPoint y: 61, endPoint x: 422, endPoint y: 45, distance: 16.4
click at [422, 60] on div "Business Followed You are now following this business. Cancel Okay" at bounding box center [297, 141] width 594 height 282
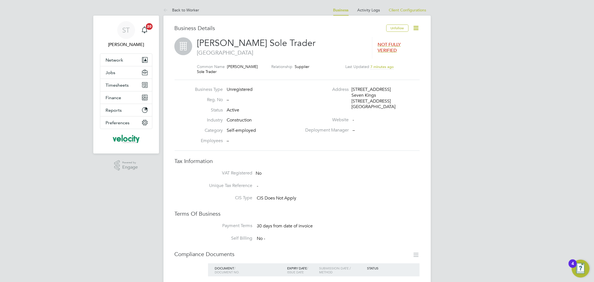
click at [418, 27] on icon at bounding box center [415, 27] width 7 height 7
click at [395, 59] on li "Edit Business e" at bounding box center [396, 60] width 43 height 8
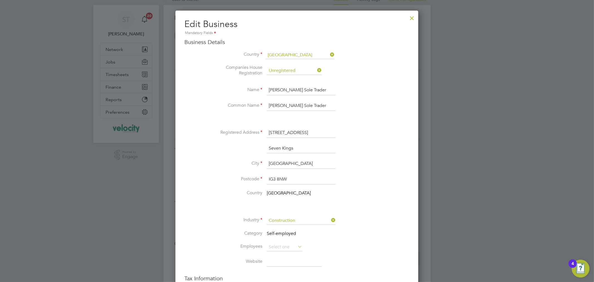
scroll to position [0, 0]
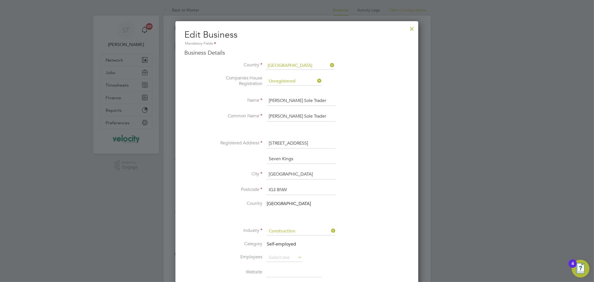
click at [316, 81] on icon at bounding box center [316, 81] width 0 height 8
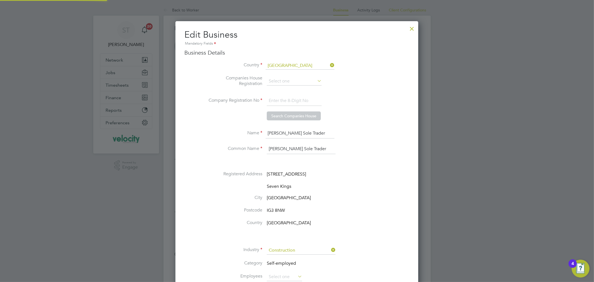
scroll to position [556, 243]
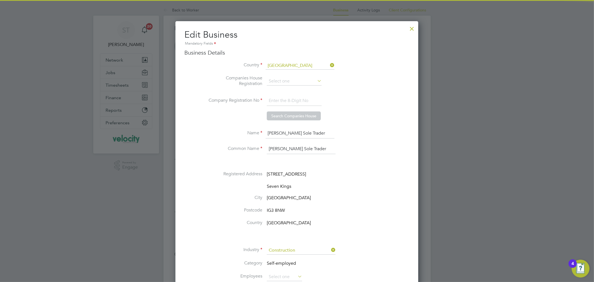
click at [329, 64] on icon at bounding box center [329, 65] width 0 height 8
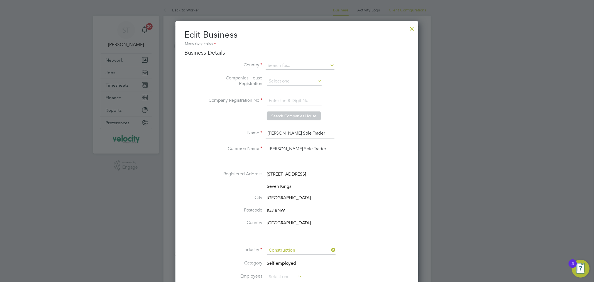
drag, startPoint x: 303, startPoint y: 132, endPoint x: 330, endPoint y: 132, distance: 27.6
click at [303, 132] on input "[PERSON_NAME] Sole Trader" at bounding box center [300, 133] width 69 height 10
drag, startPoint x: 304, startPoint y: 129, endPoint x: 166, endPoint y: 121, distance: 138.8
click at [166, 121] on div "Back to Worker Business Activity Logs Client Configurations Business Activity L…" at bounding box center [296, 239] width 267 height 470
drag, startPoint x: 173, startPoint y: 141, endPoint x: 201, endPoint y: 148, distance: 29.6
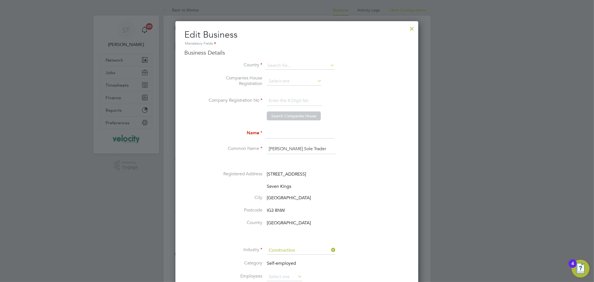
click at [163, 144] on div "Back to Worker Business Activity Logs Client Configurations Business Activity L…" at bounding box center [296, 239] width 267 height 470
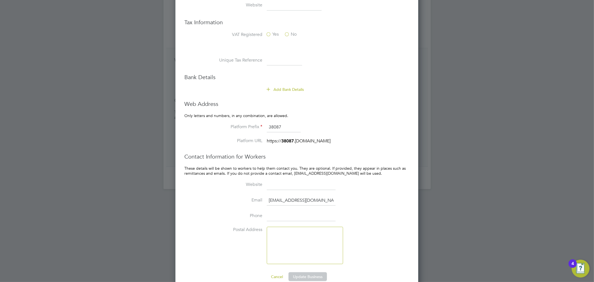
scroll to position [295, 0]
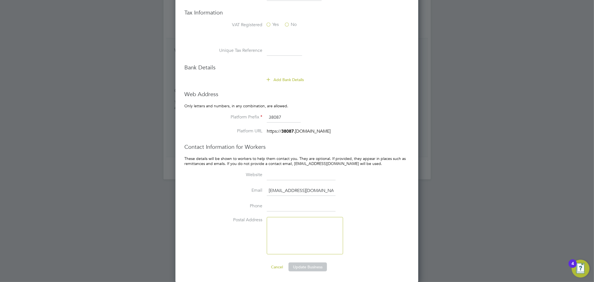
drag, startPoint x: 322, startPoint y: 189, endPoint x: 112, endPoint y: 183, distance: 210.8
click at [280, 266] on button "Cancel" at bounding box center [276, 266] width 21 height 9
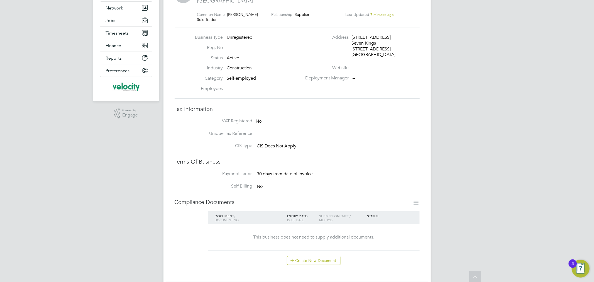
scroll to position [0, 0]
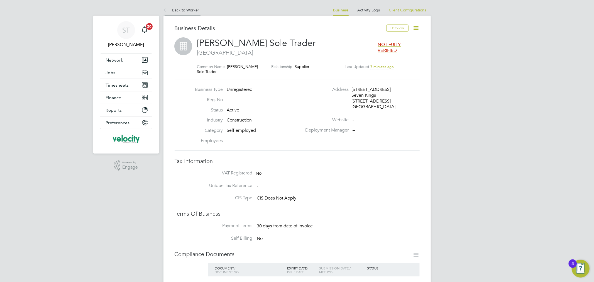
click at [180, 9] on link "Back to Worker" at bounding box center [181, 10] width 36 height 5
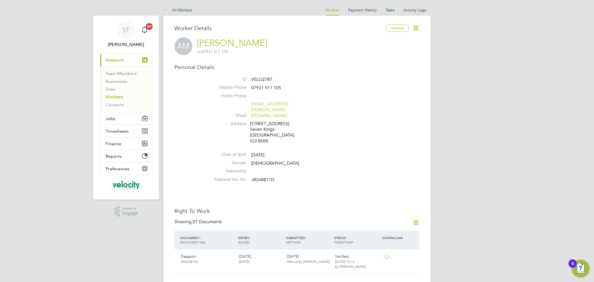
click at [415, 24] on icon at bounding box center [415, 27] width 7 height 7
click at [379, 66] on li "Edit Personal Details e" at bounding box center [384, 65] width 70 height 8
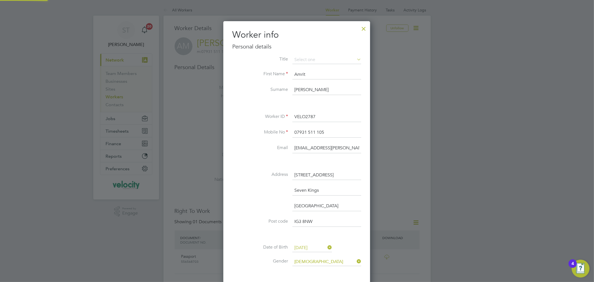
scroll to position [329, 147]
click at [448, 110] on div at bounding box center [297, 141] width 594 height 282
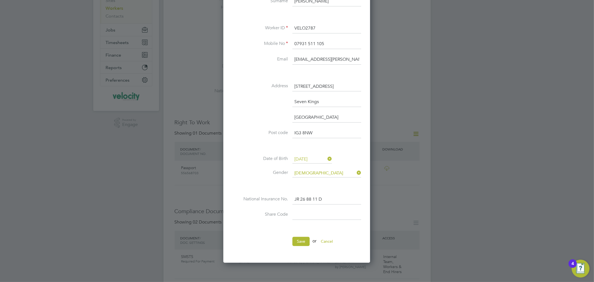
scroll to position [93, 0]
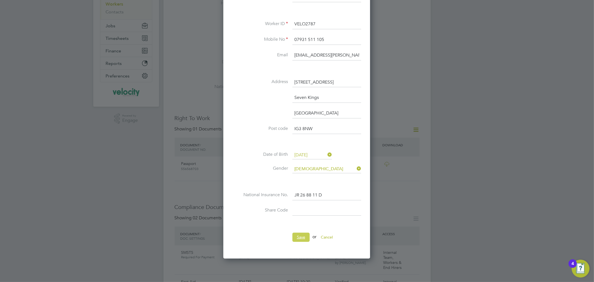
click at [297, 238] on button "Save" at bounding box center [300, 236] width 17 height 9
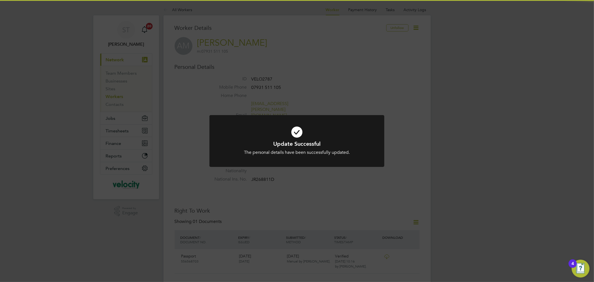
scroll to position [0, 0]
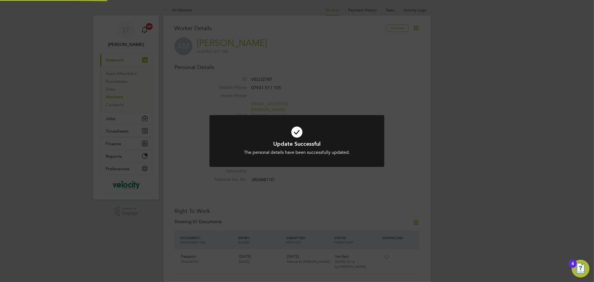
click at [306, 198] on div "Update Successful The personal details have been successfully updated. Cancel O…" at bounding box center [297, 141] width 594 height 282
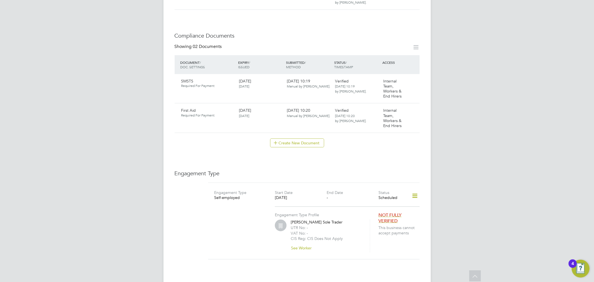
scroll to position [370, 0]
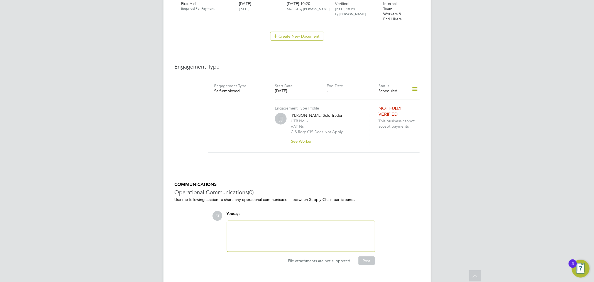
click at [414, 83] on icon at bounding box center [415, 89] width 10 height 13
click at [389, 95] on li "Edit Engagement Type" at bounding box center [385, 94] width 64 height 8
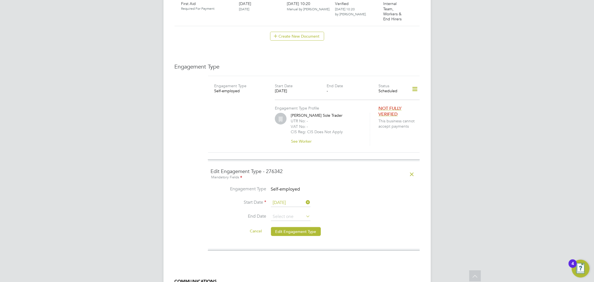
click at [295, 186] on span "Self-employed" at bounding box center [285, 189] width 29 height 6
click at [413, 83] on icon at bounding box center [415, 89] width 10 height 13
click at [581, 266] on img "Open Resource Center, 4 new notifications" at bounding box center [580, 268] width 18 height 18
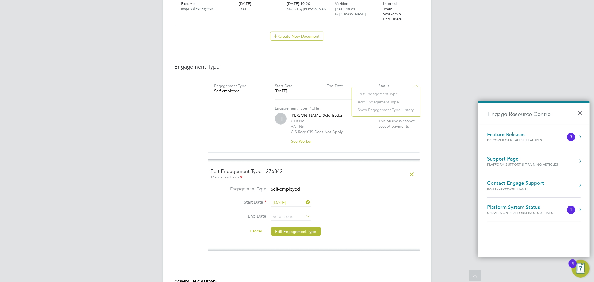
click at [522, 186] on div "Raise a Support Ticket" at bounding box center [515, 188] width 57 height 5
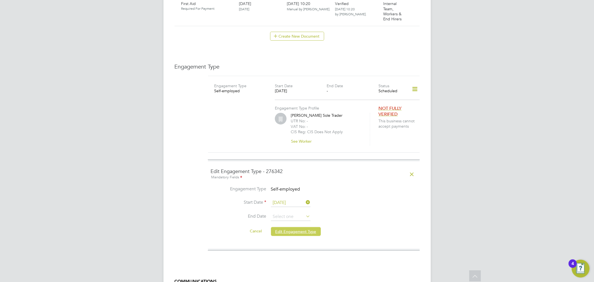
click at [291, 227] on button "Edit Engagement Type" at bounding box center [296, 231] width 50 height 9
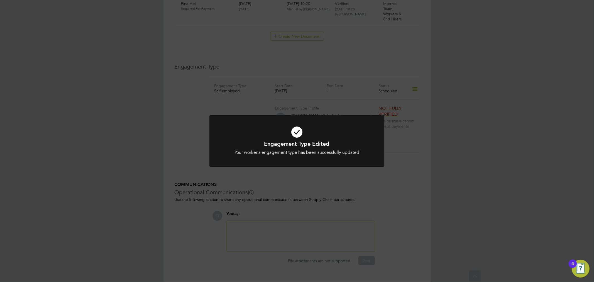
click at [416, 164] on div "Engagement Type Edited Your worker's engagement type has been successfully upda…" at bounding box center [297, 141] width 594 height 282
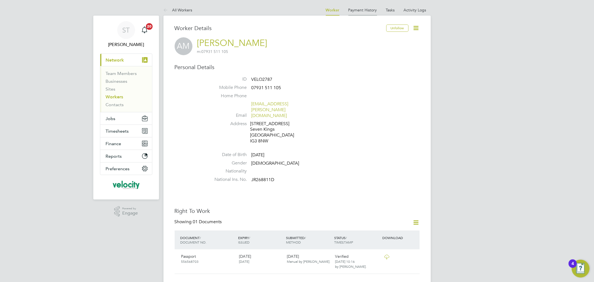
click at [376, 9] on link "Payment History" at bounding box center [362, 10] width 29 height 5
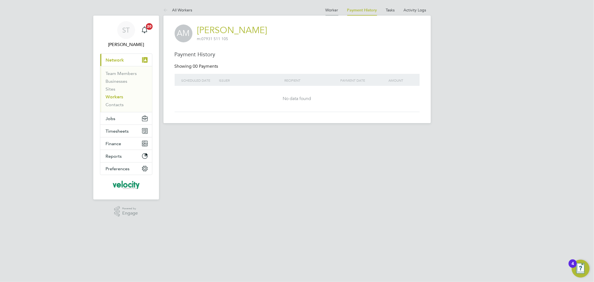
click at [326, 9] on link "Worker" at bounding box center [331, 10] width 13 height 5
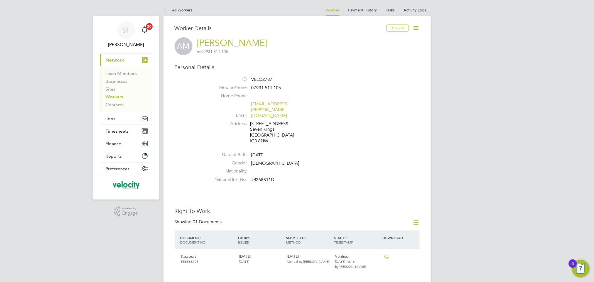
click at [416, 28] on icon at bounding box center [415, 27] width 7 height 7
click at [368, 75] on li "See Followers" at bounding box center [384, 76] width 70 height 8
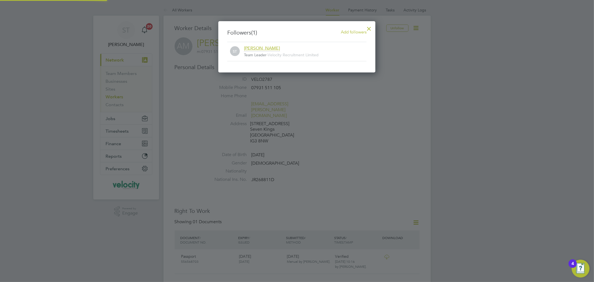
scroll to position [51, 157]
click at [367, 28] on div at bounding box center [369, 27] width 10 height 10
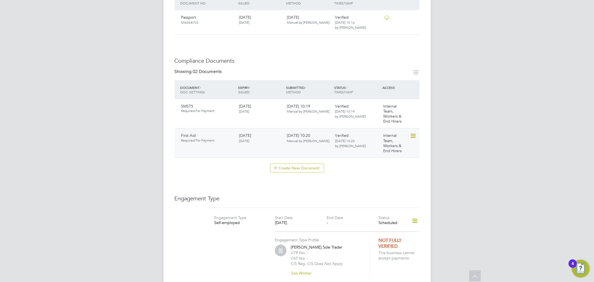
scroll to position [247, 0]
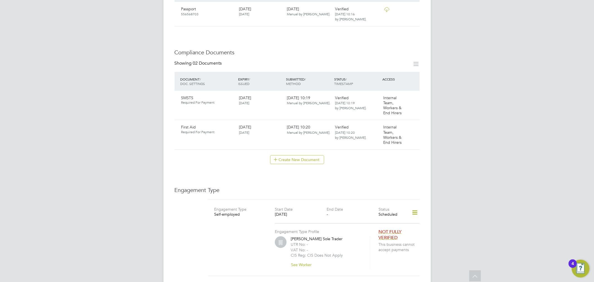
click at [414, 206] on icon at bounding box center [415, 212] width 10 height 13
click at [374, 216] on li "Edit Engagement Type" at bounding box center [385, 217] width 64 height 8
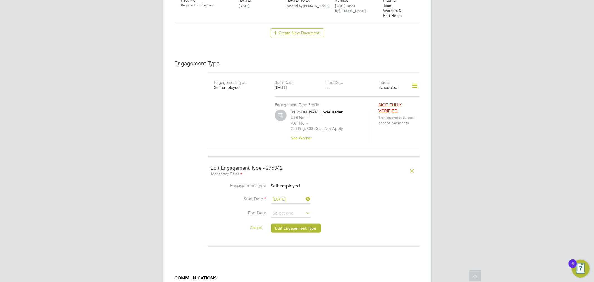
scroll to position [402, 0]
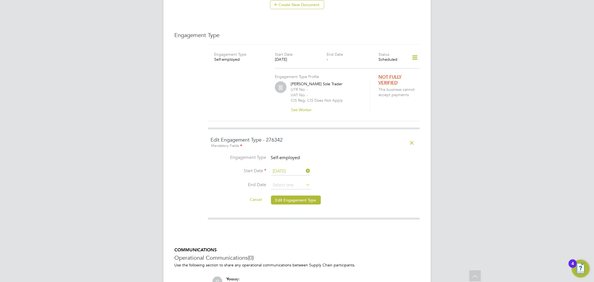
click at [411, 136] on icon at bounding box center [412, 142] width 10 height 13
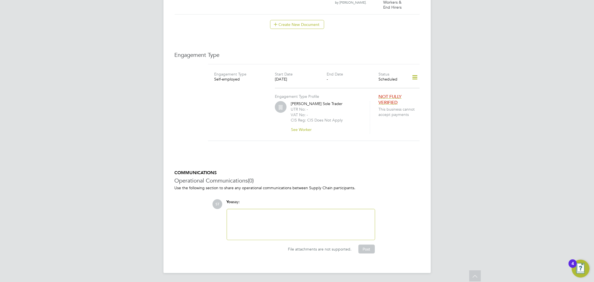
scroll to position [370, 0]
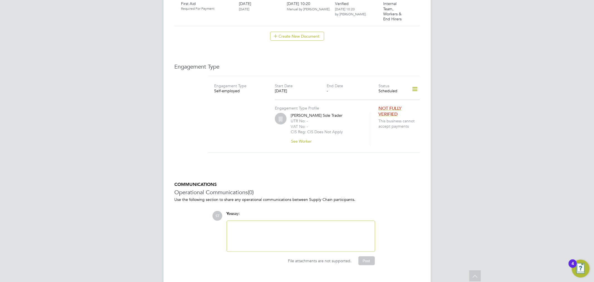
click at [416, 83] on icon at bounding box center [415, 89] width 10 height 13
click at [382, 91] on li "Edit Engagement Type" at bounding box center [385, 94] width 64 height 8
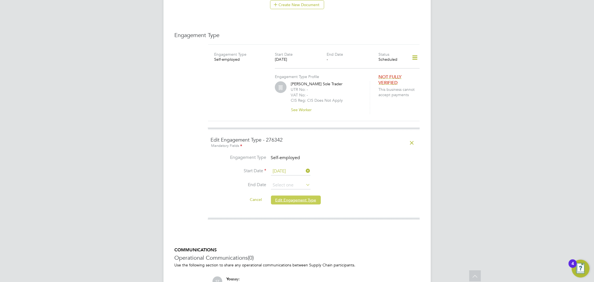
click at [285, 195] on button "Edit Engagement Type" at bounding box center [296, 199] width 50 height 9
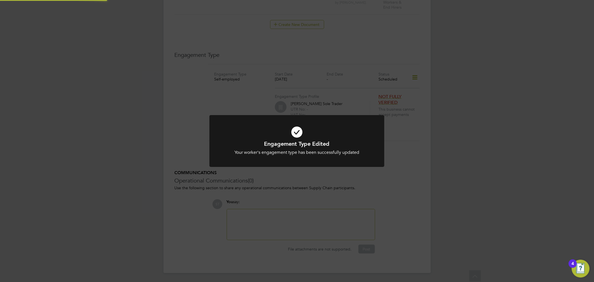
scroll to position [370, 0]
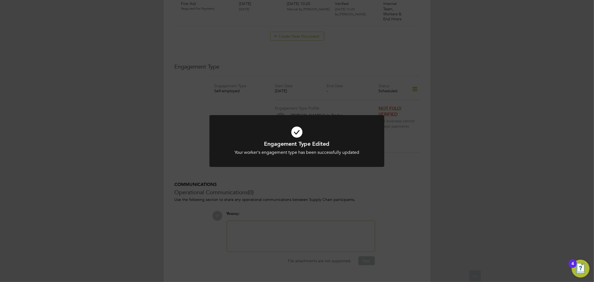
click at [474, 162] on div "Engagement Type Edited Your worker's engagement type has been successfully upda…" at bounding box center [297, 141] width 594 height 282
